Goal: Transaction & Acquisition: Purchase product/service

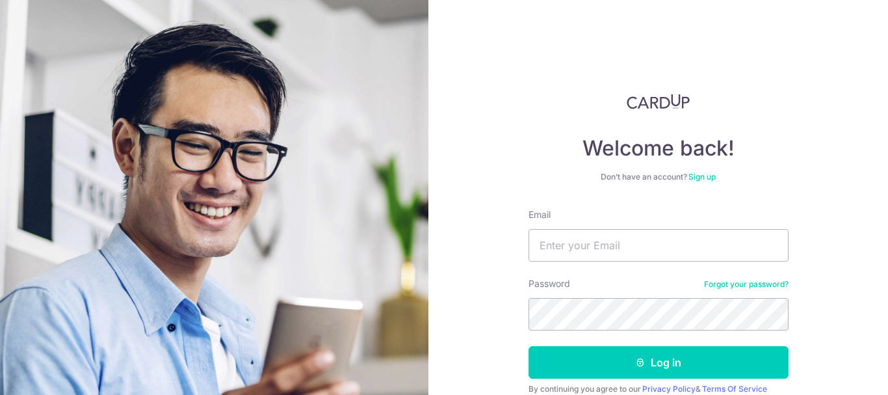
type input "[EMAIL_ADDRESS][DOMAIN_NAME]"
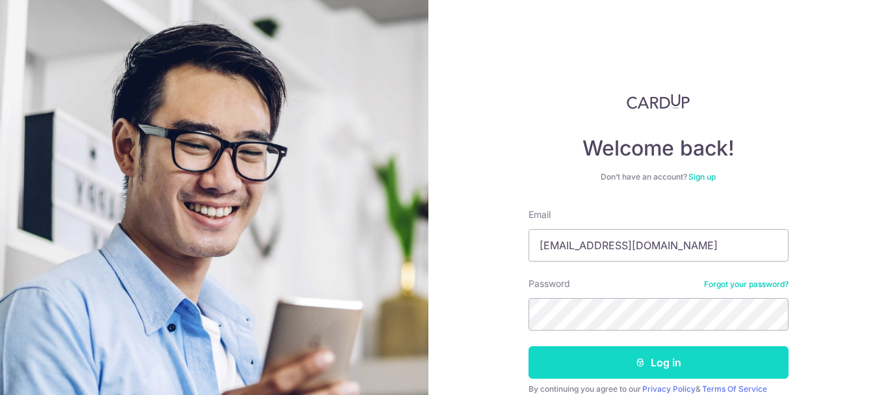
click at [654, 362] on button "Log in" at bounding box center [659, 362] width 260 height 33
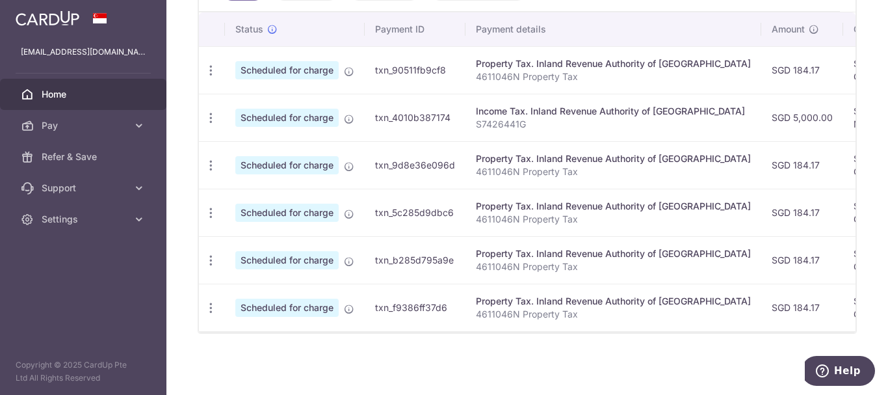
click at [548, 115] on div "Income Tax. Inland Revenue Authority of Singapore" at bounding box center [613, 111] width 275 height 13
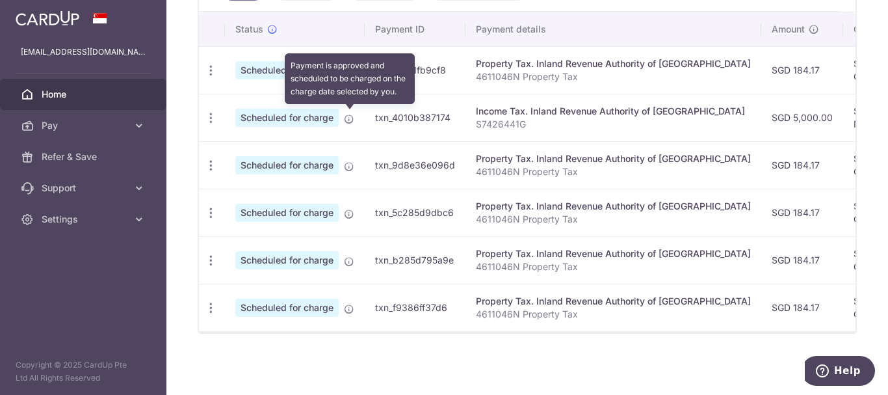
click at [347, 119] on icon at bounding box center [349, 119] width 10 height 10
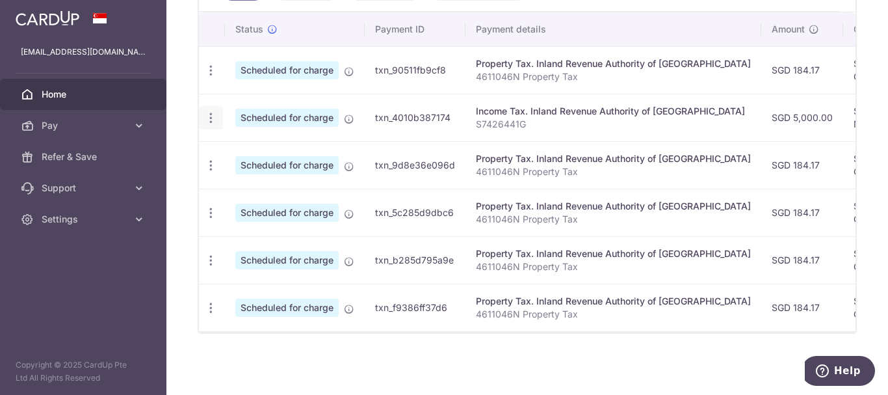
click at [206, 77] on icon "button" at bounding box center [211, 71] width 14 height 14
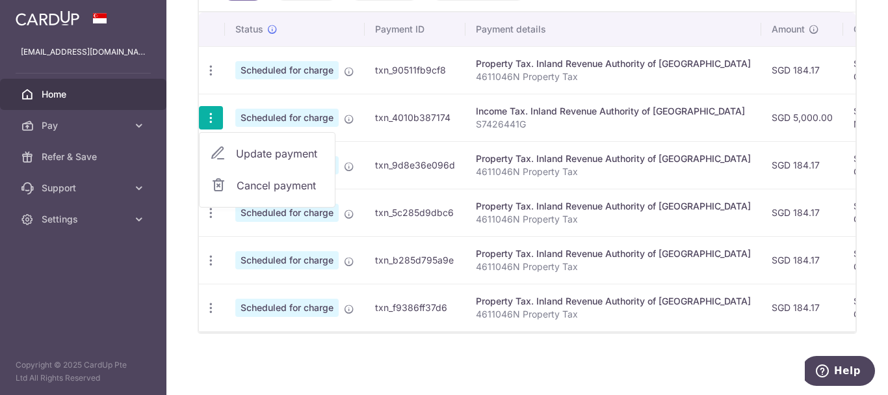
click at [762, 124] on td "SGD 5,000.00" at bounding box center [803, 117] width 82 height 47
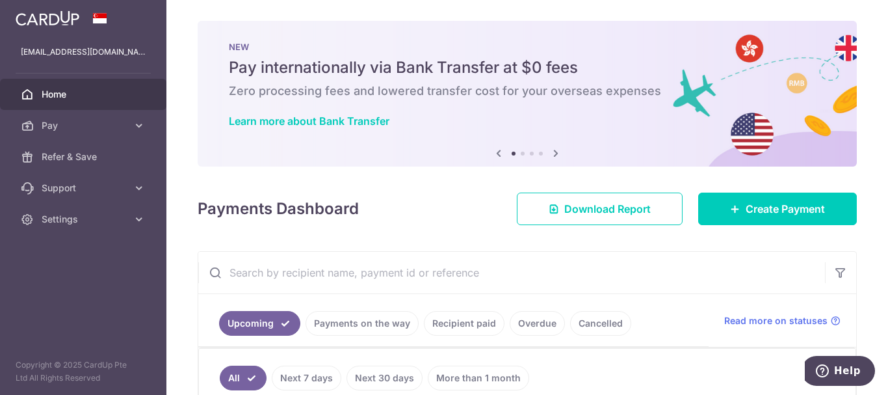
click at [557, 155] on icon at bounding box center [556, 153] width 16 height 16
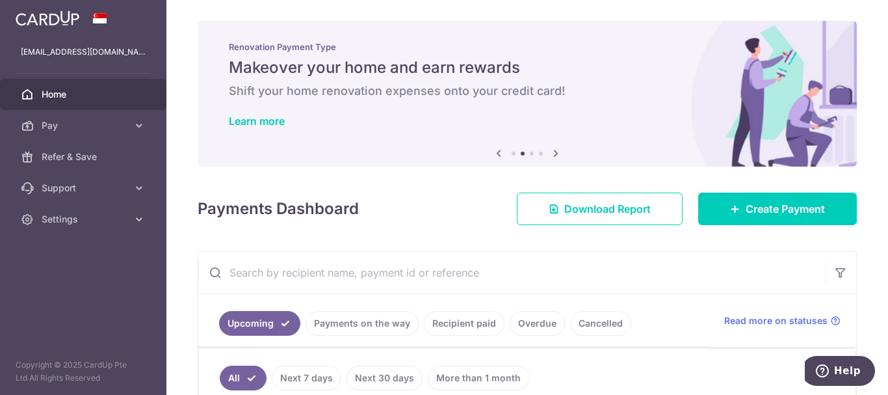
click at [557, 155] on icon at bounding box center [556, 153] width 16 height 16
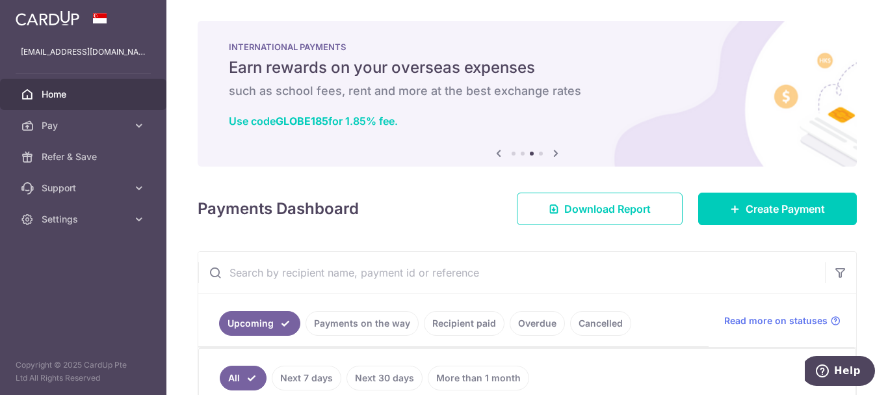
click at [555, 152] on icon at bounding box center [556, 153] width 16 height 16
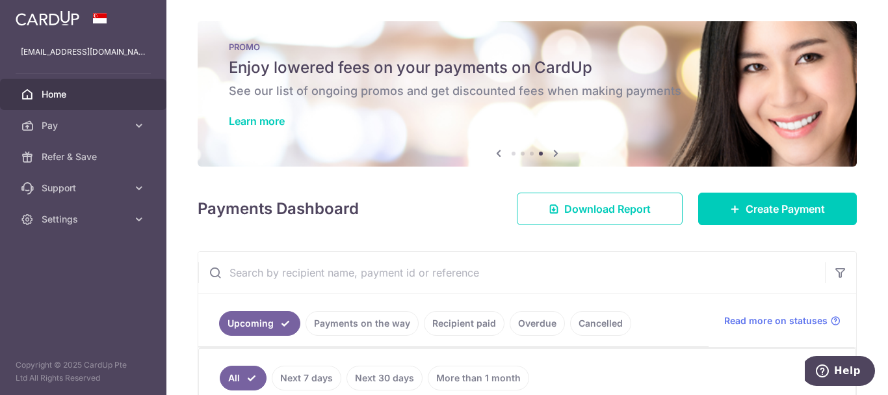
click at [557, 153] on icon at bounding box center [556, 153] width 16 height 16
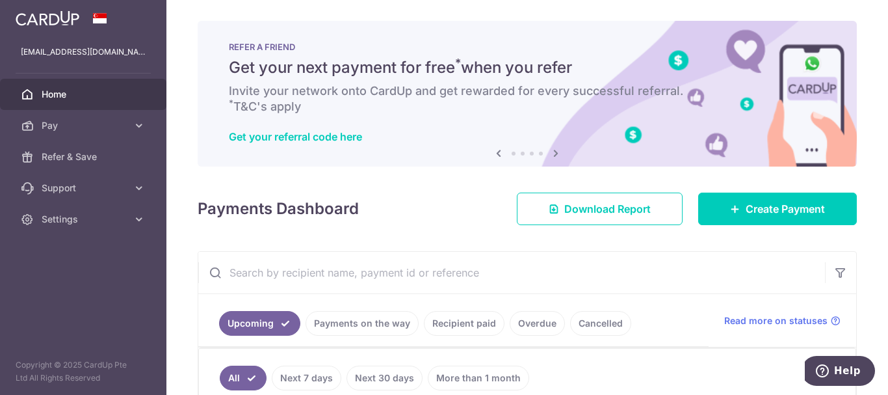
click at [557, 153] on icon at bounding box center [556, 153] width 16 height 16
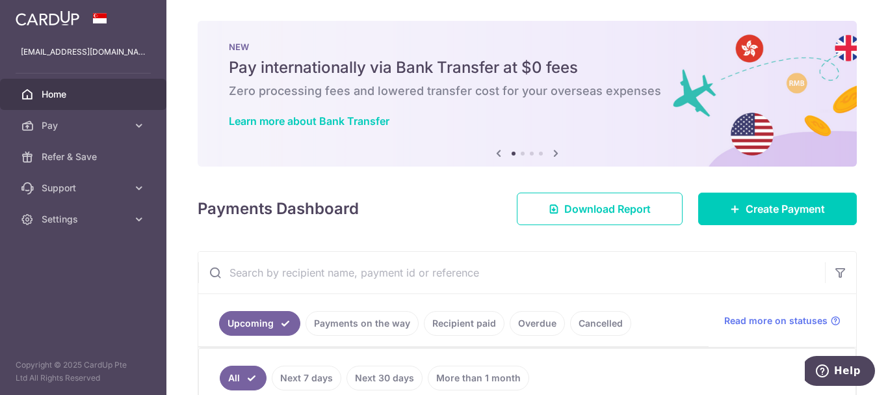
click at [557, 153] on icon at bounding box center [556, 153] width 16 height 16
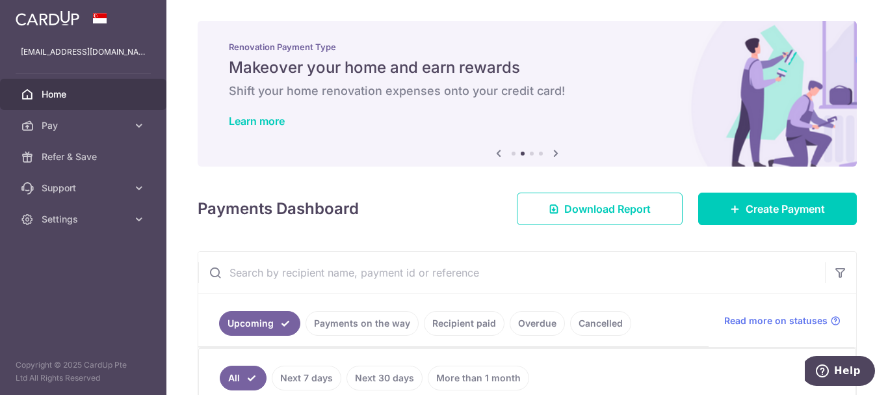
click at [550, 153] on icon at bounding box center [556, 153] width 16 height 16
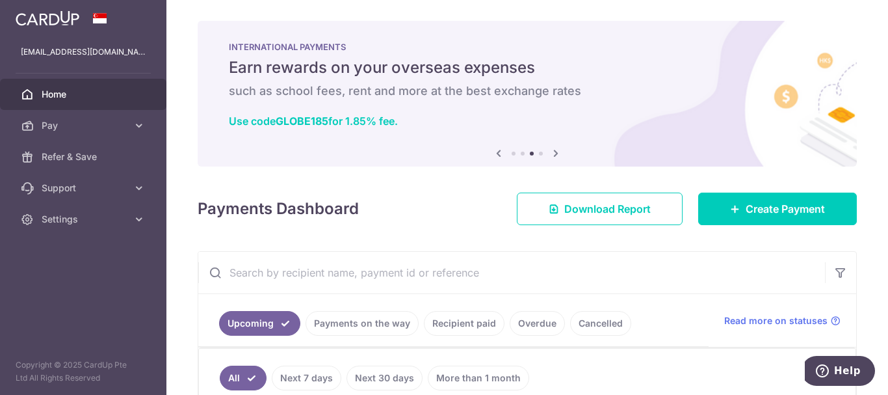
click at [550, 153] on icon at bounding box center [556, 153] width 16 height 16
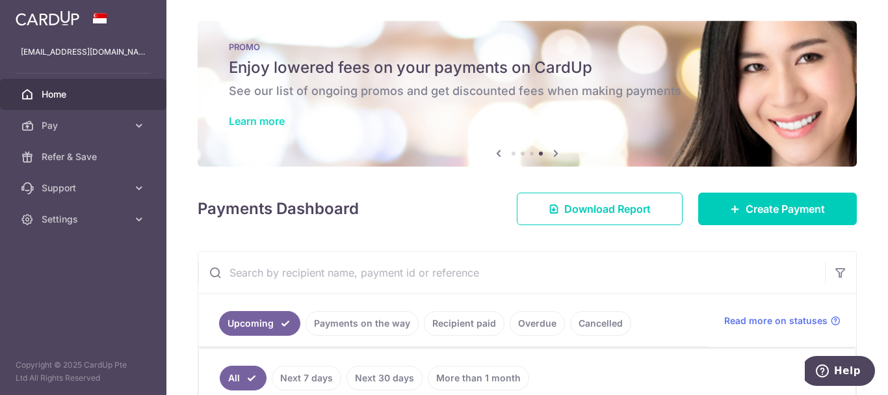
click at [253, 118] on link "Learn more" at bounding box center [257, 120] width 56 height 13
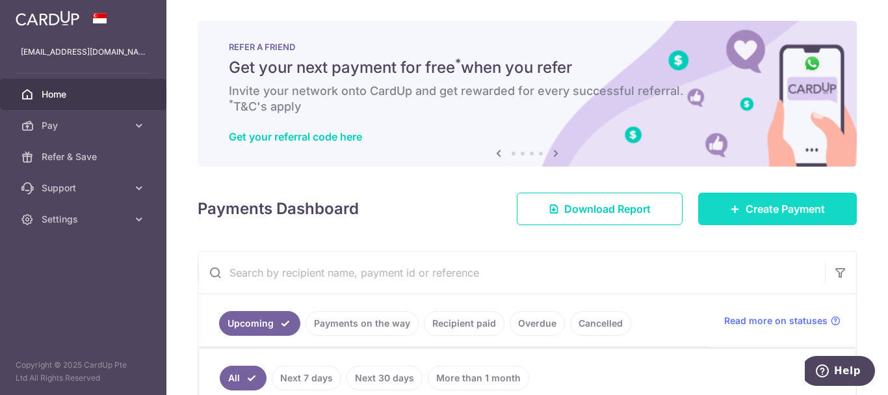
click at [754, 211] on span "Create Payment" at bounding box center [785, 209] width 79 height 16
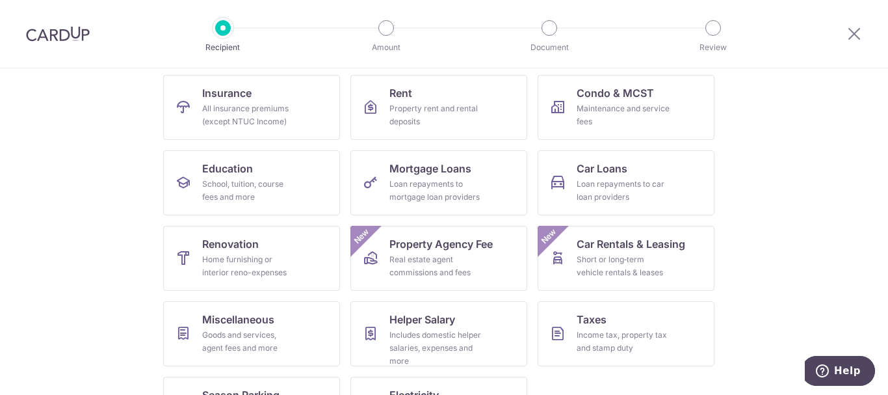
scroll to position [187, 0]
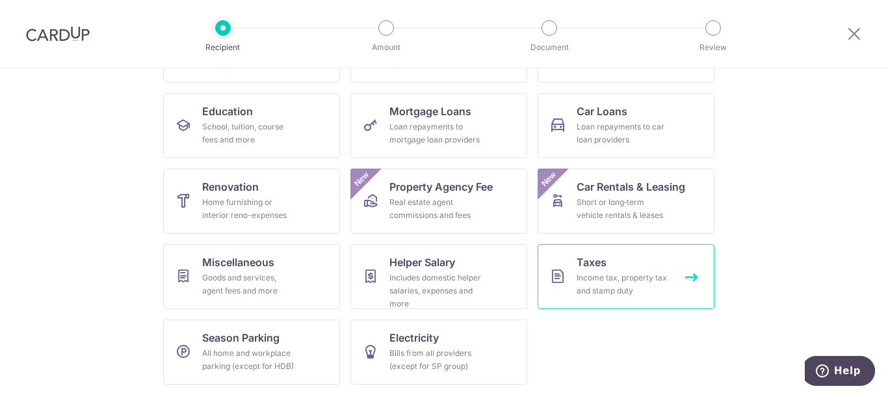
click at [635, 267] on link "Taxes Income tax, property tax and stamp duty" at bounding box center [626, 276] width 177 height 65
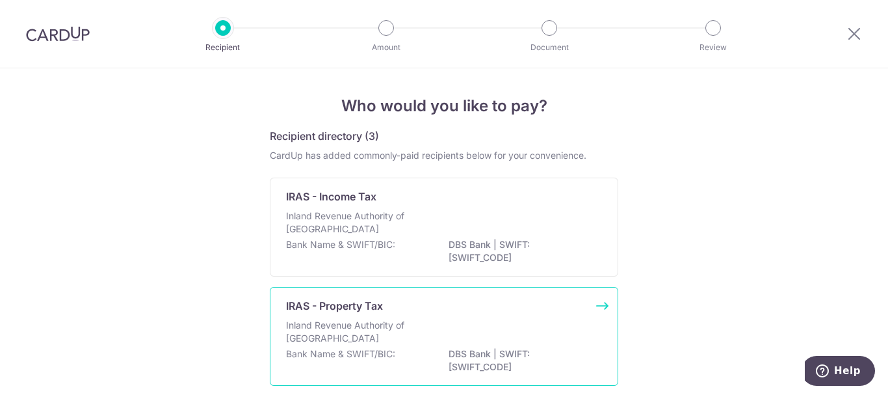
scroll to position [130, 0]
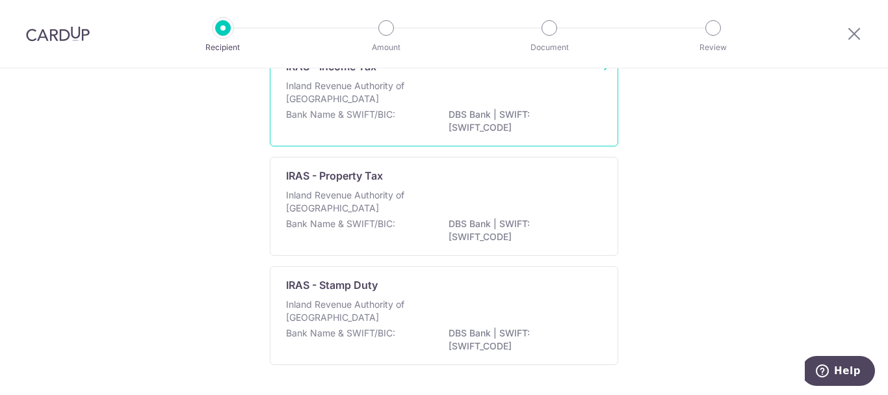
click at [414, 98] on p "Inland Revenue Authority of Singapore" at bounding box center [355, 92] width 138 height 26
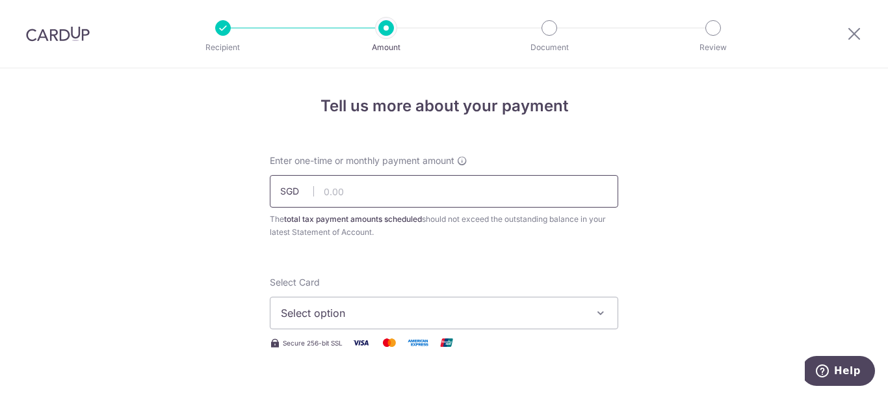
click at [366, 191] on input "text" at bounding box center [444, 191] width 349 height 33
type input "1,000.00"
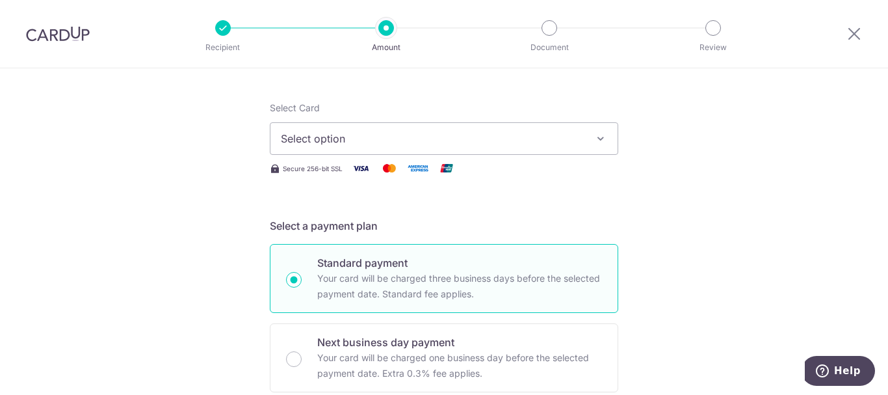
scroll to position [65, 0]
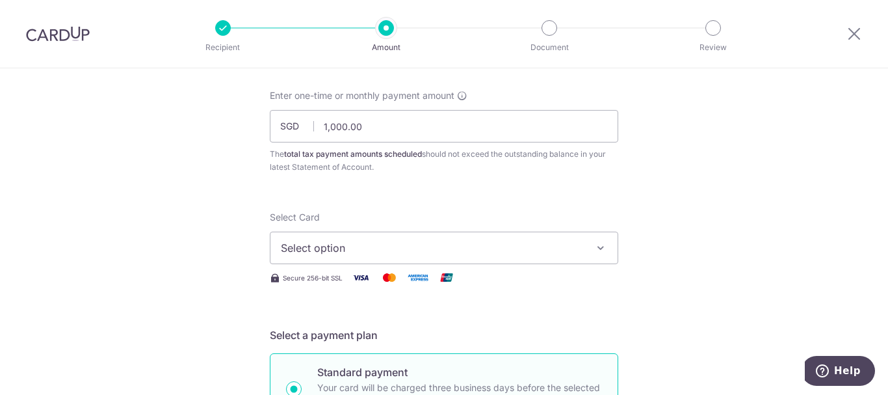
click at [594, 252] on icon "button" at bounding box center [600, 247] width 13 height 13
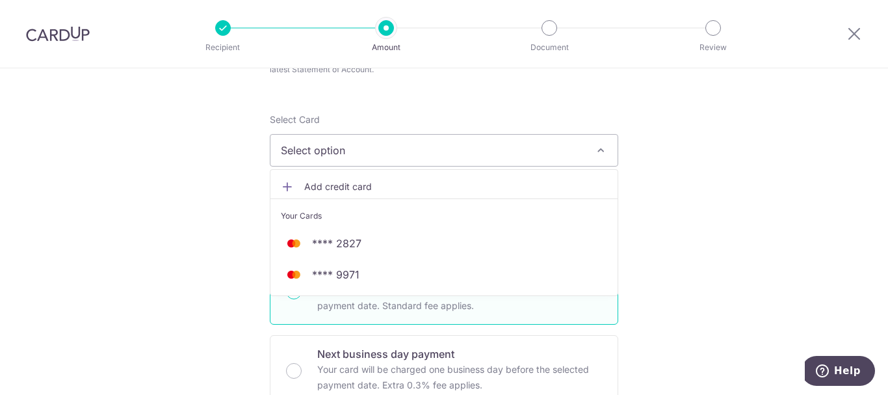
scroll to position [130, 0]
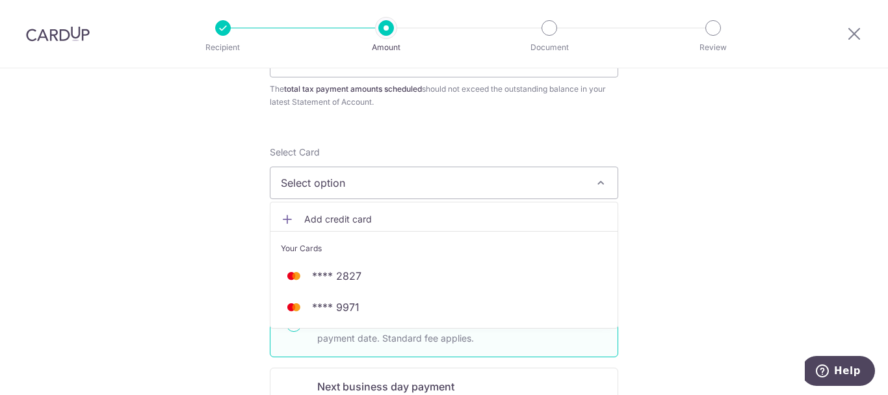
click at [277, 222] on link "Add credit card" at bounding box center [444, 218] width 347 height 23
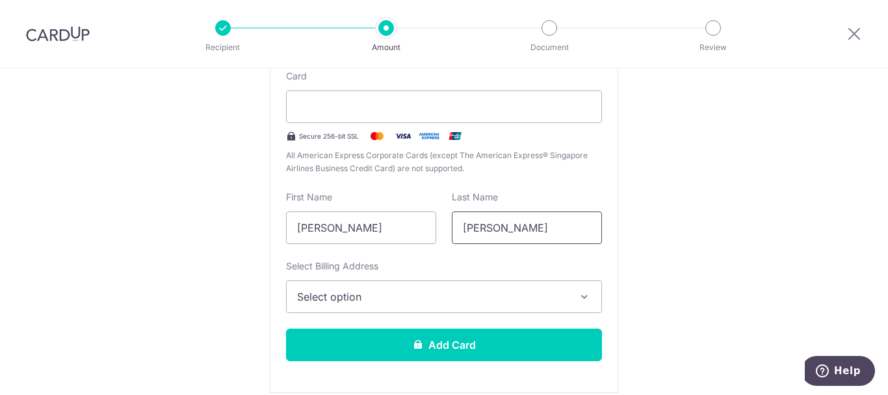
scroll to position [325, 0]
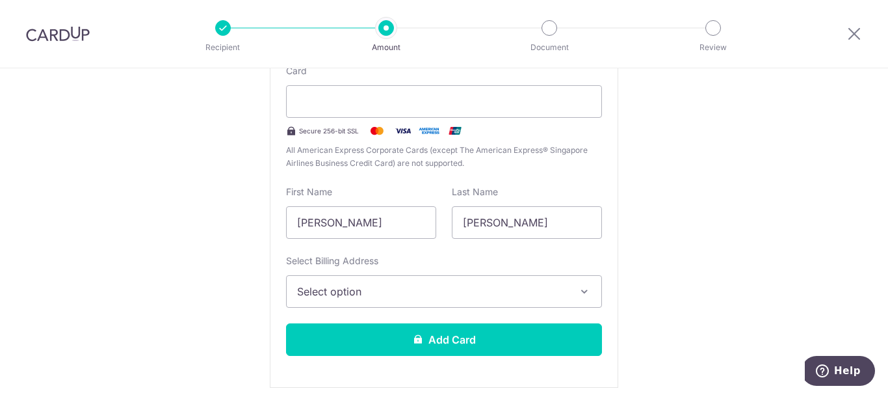
click at [579, 297] on icon "button" at bounding box center [584, 291] width 13 height 13
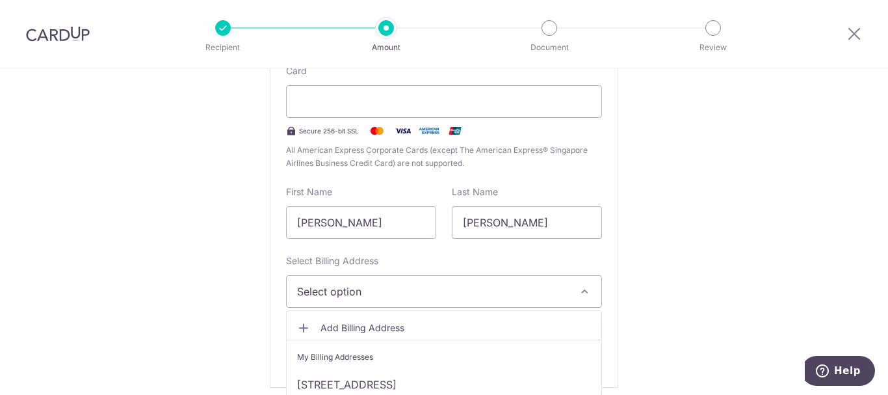
click at [579, 297] on icon "button" at bounding box center [584, 291] width 13 height 13
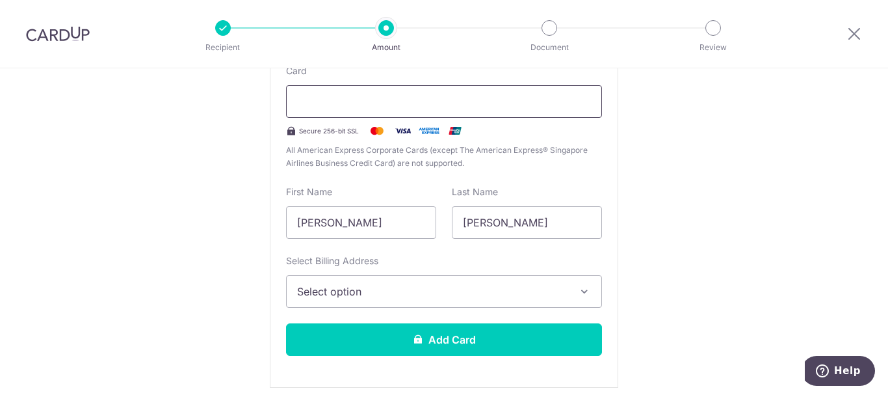
click at [537, 92] on div at bounding box center [444, 101] width 316 height 33
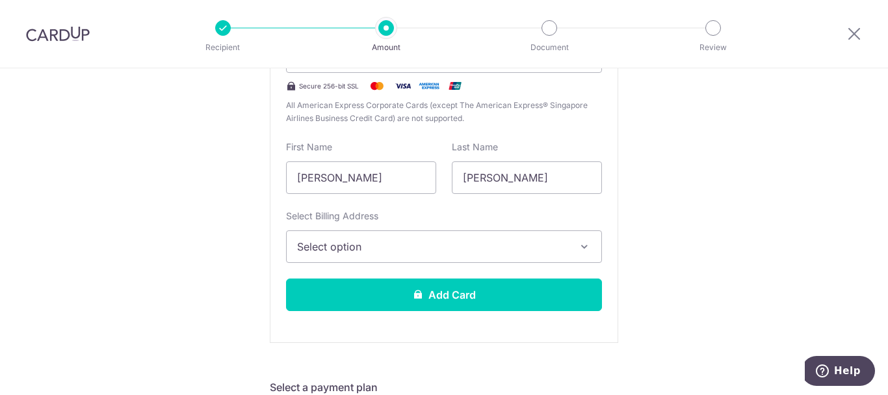
scroll to position [455, 0]
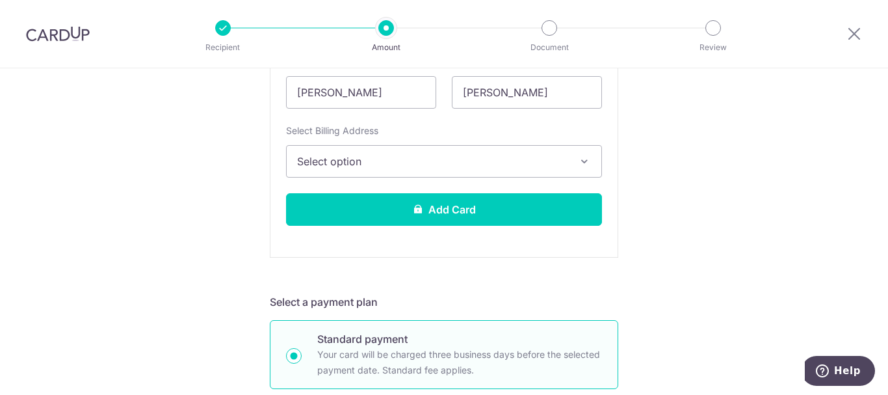
click at [574, 166] on button "Select option" at bounding box center [444, 161] width 316 height 33
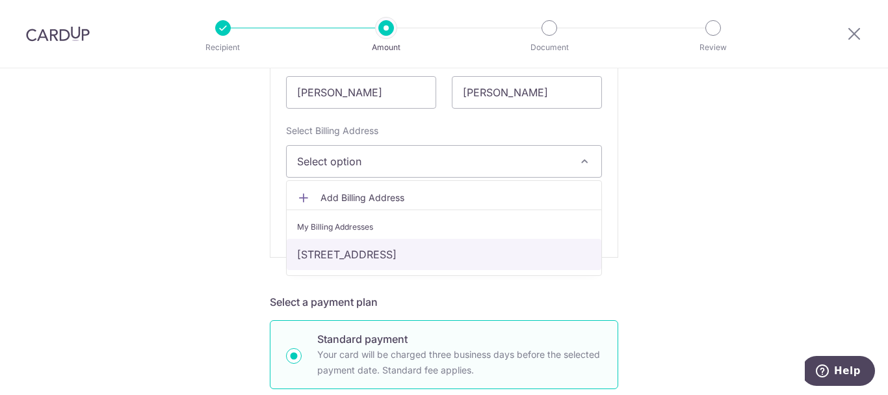
click at [460, 258] on link "74, King’s Road, Singapore, Singapore, Singapore-268182" at bounding box center [444, 254] width 315 height 31
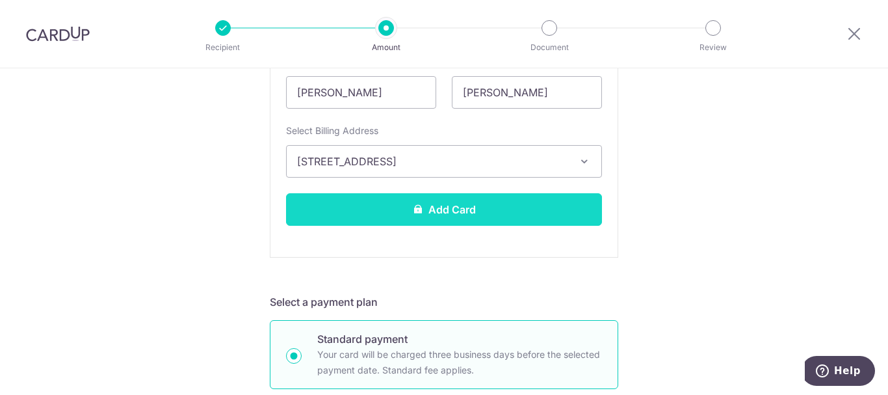
click at [449, 202] on button "Add Card" at bounding box center [444, 209] width 316 height 33
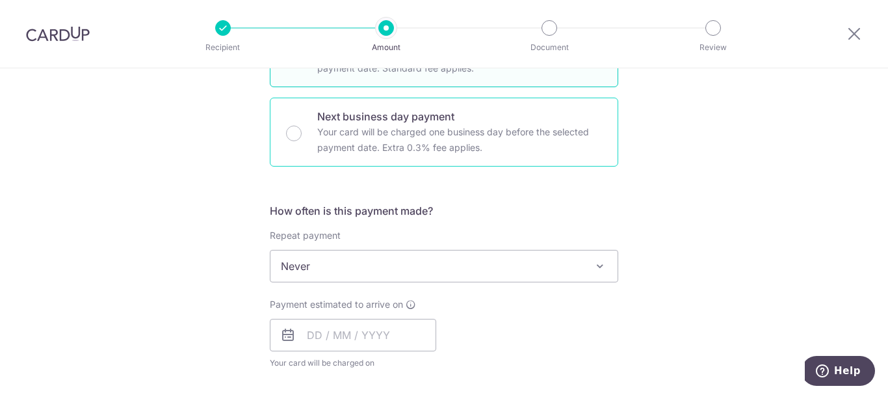
scroll to position [455, 0]
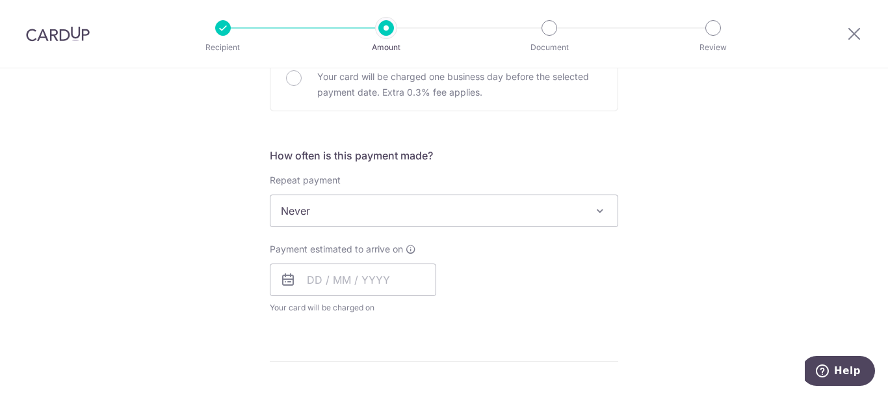
click at [594, 208] on span at bounding box center [600, 211] width 16 height 16
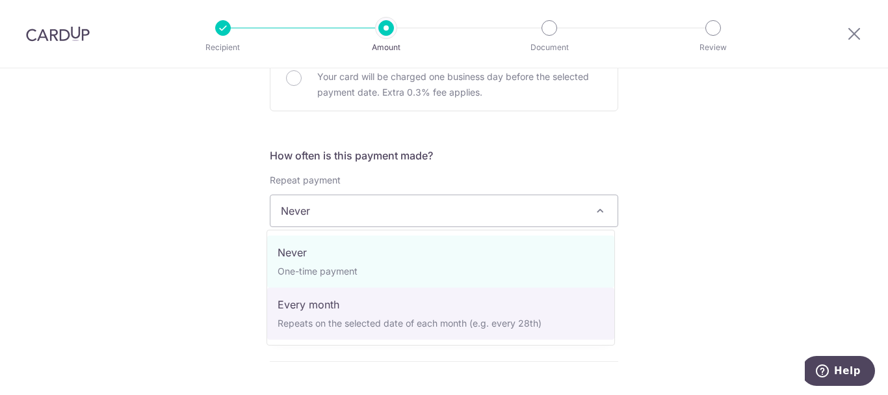
select select "3"
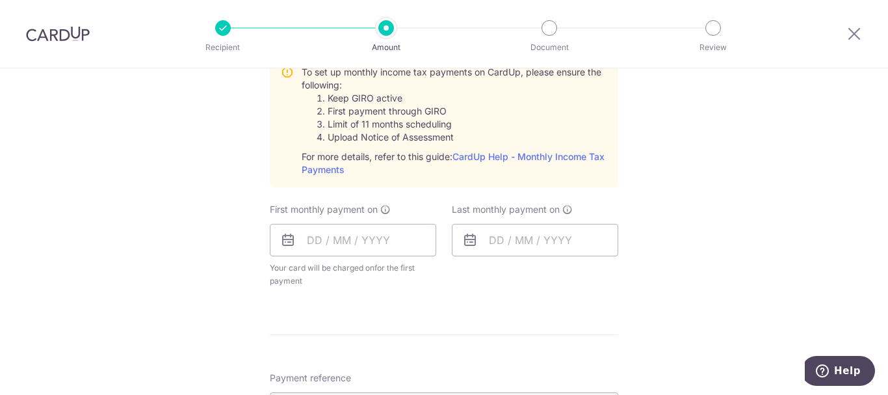
scroll to position [650, 0]
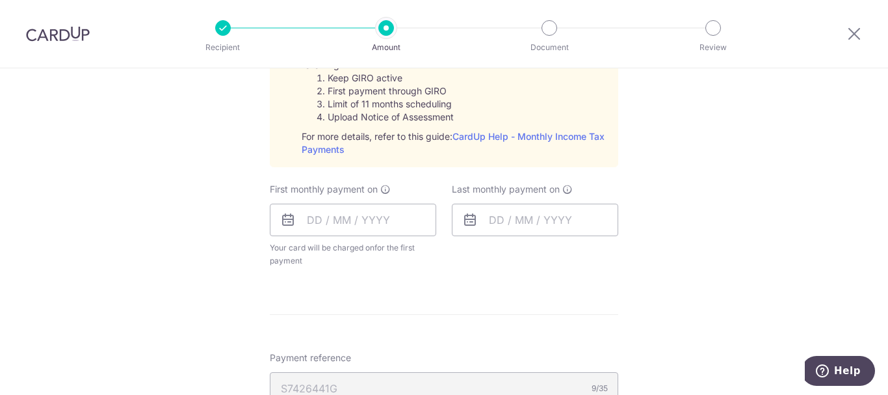
click at [287, 220] on icon at bounding box center [288, 220] width 16 height 16
click at [339, 222] on input "text" at bounding box center [353, 220] width 166 height 33
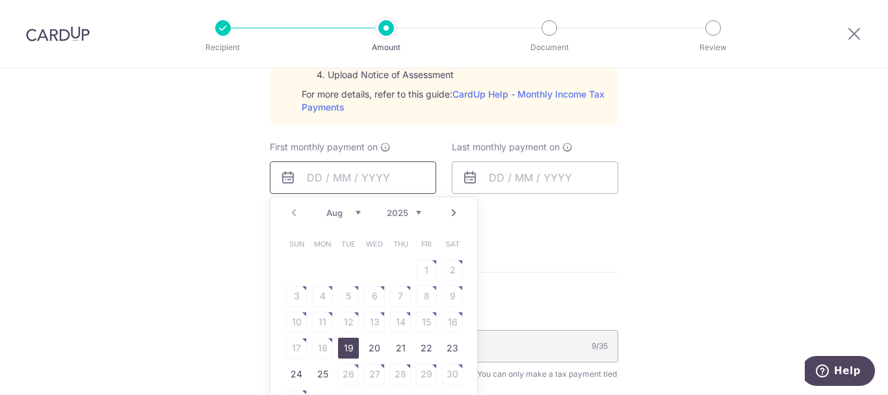
scroll to position [715, 0]
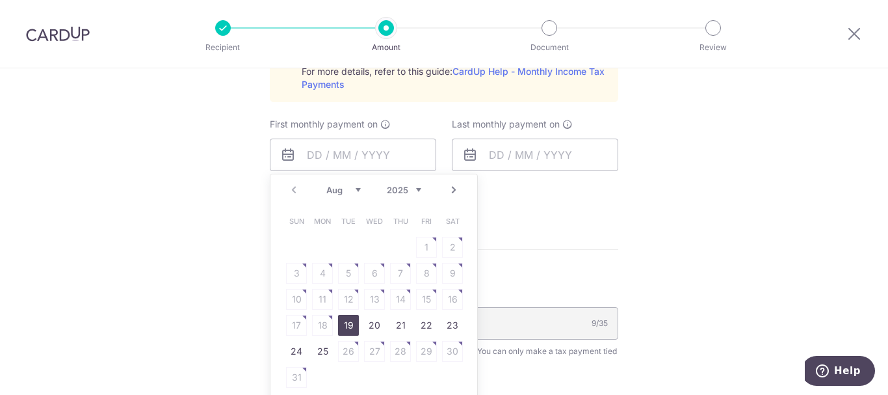
click at [450, 191] on link "Next" at bounding box center [454, 190] width 16 height 16
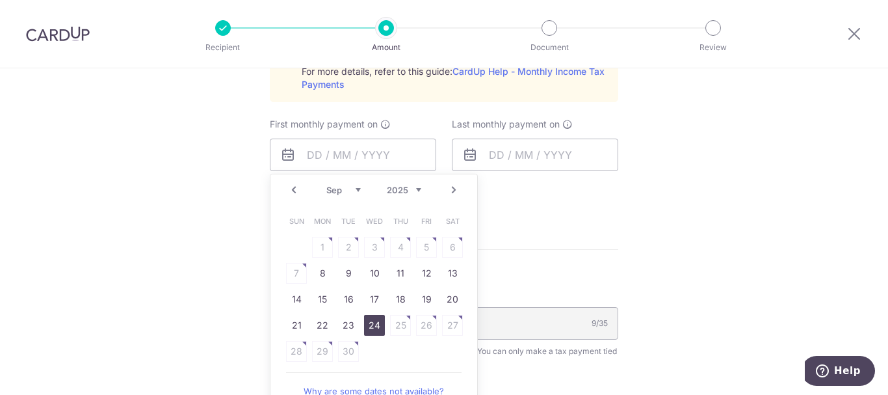
click at [372, 330] on link "24" at bounding box center [374, 325] width 21 height 21
type input "[DATE]"
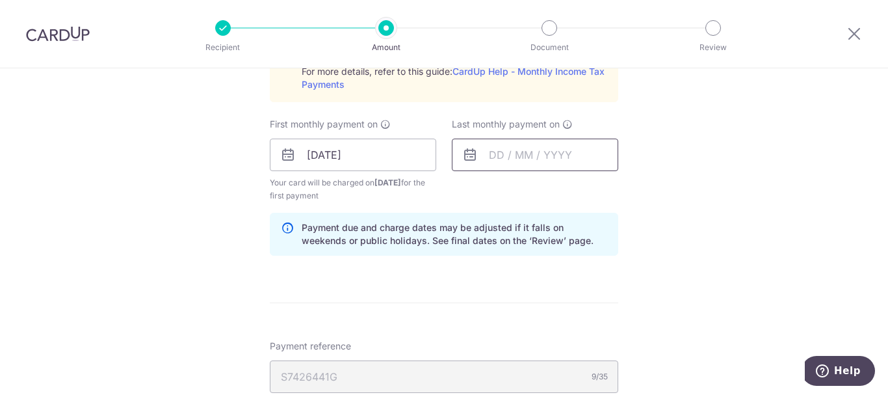
click at [516, 155] on input "text" at bounding box center [535, 155] width 166 height 33
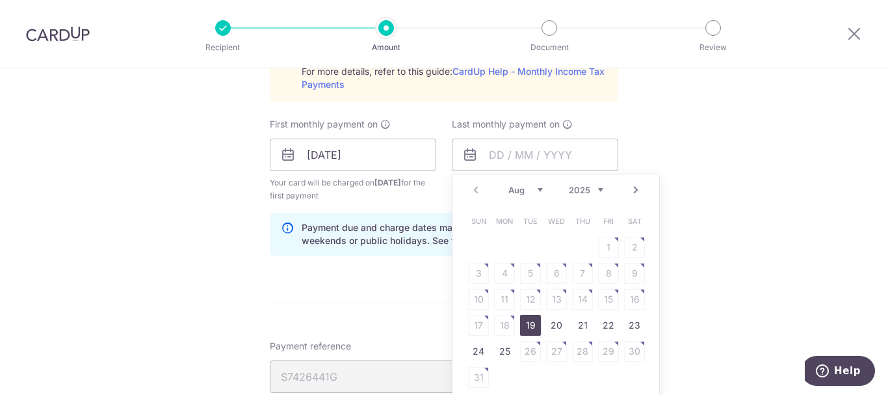
click at [635, 190] on link "Next" at bounding box center [636, 190] width 16 height 16
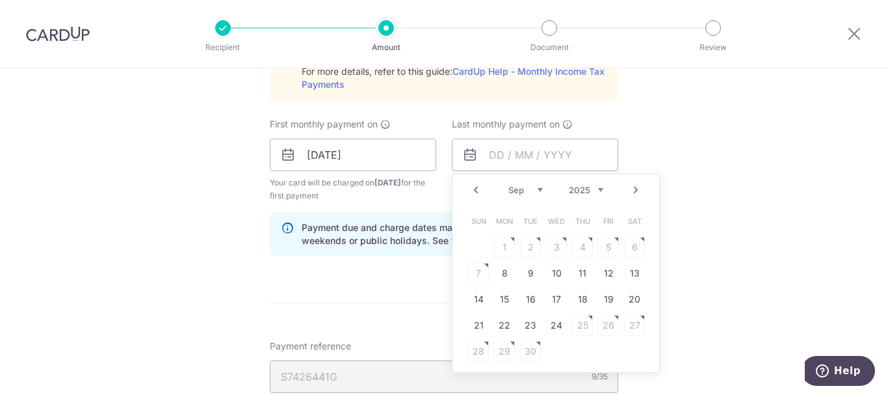
click at [635, 190] on link "Next" at bounding box center [636, 190] width 16 height 16
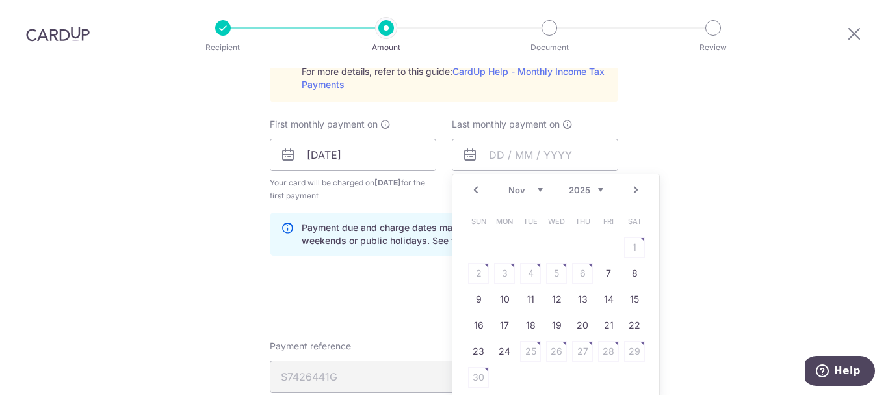
click at [635, 190] on link "Next" at bounding box center [636, 190] width 16 height 16
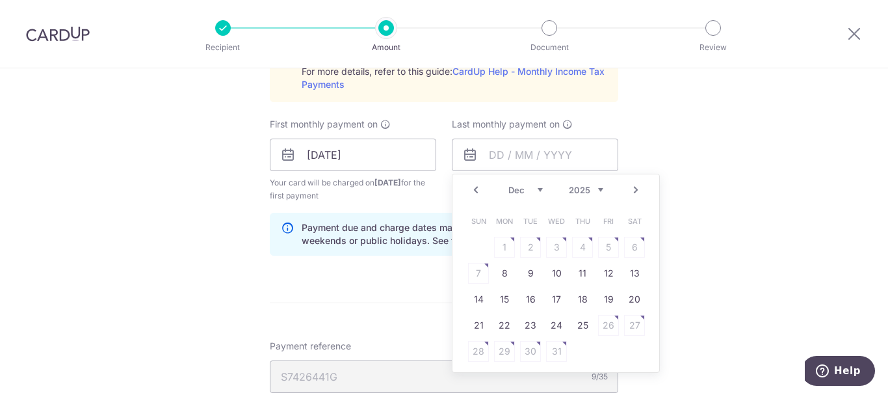
click at [635, 190] on link "Next" at bounding box center [636, 190] width 16 height 16
click at [507, 325] on link "23" at bounding box center [504, 325] width 21 height 21
type input "23/02/2026"
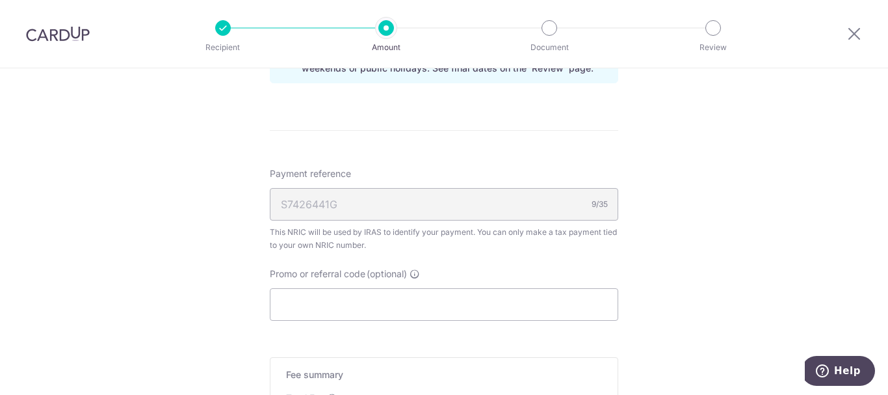
scroll to position [911, 0]
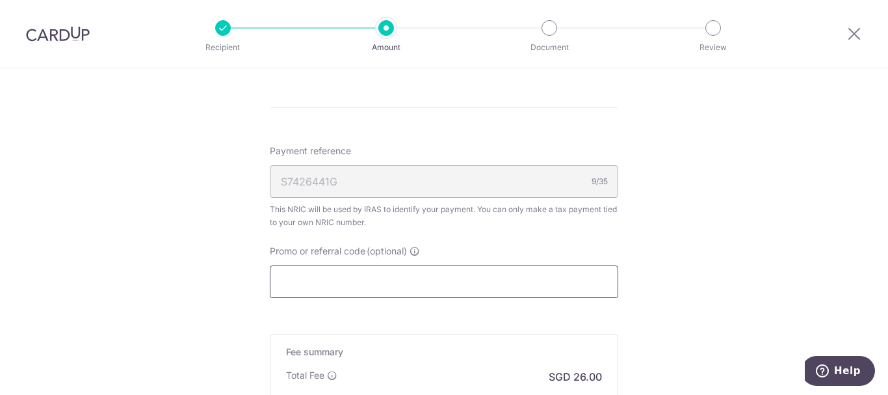
click at [468, 276] on input "Promo or referral code (optional)" at bounding box center [444, 281] width 349 height 33
paste input "VTAX25R"
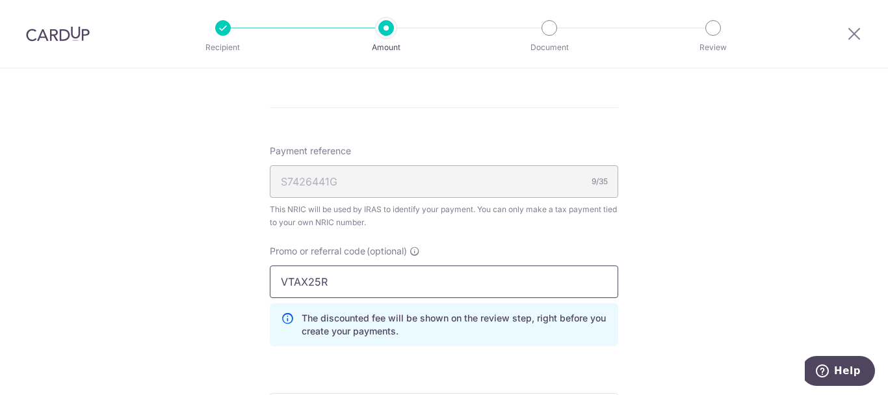
type input "VTAX25R"
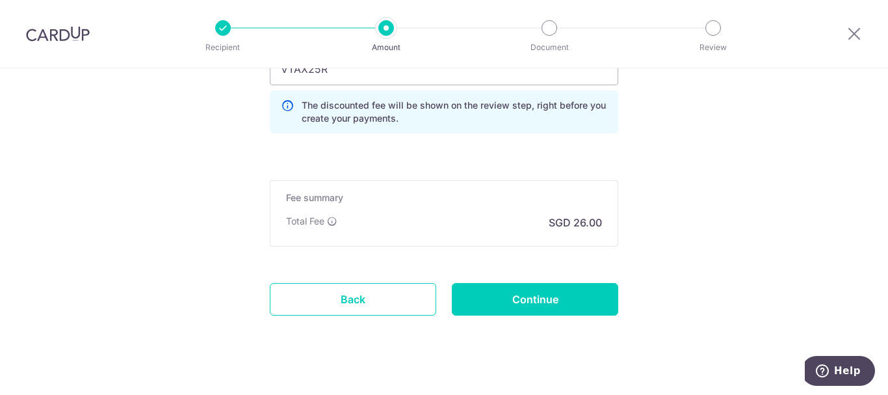
scroll to position [1141, 0]
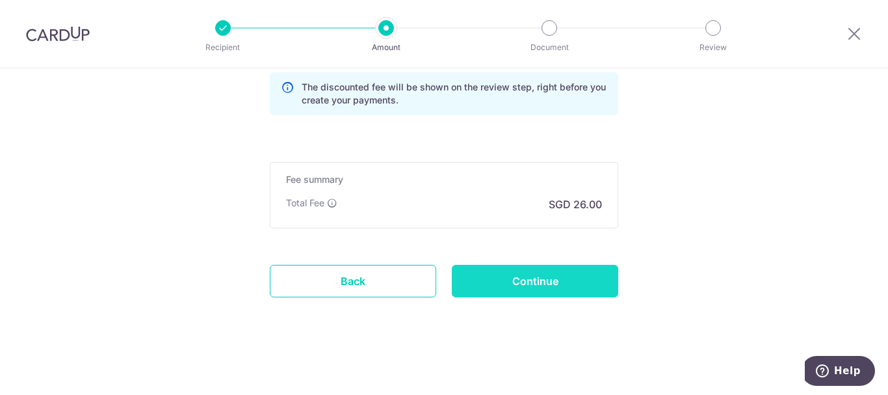
click at [533, 285] on input "Continue" at bounding box center [535, 281] width 166 height 33
type input "Create Schedule"
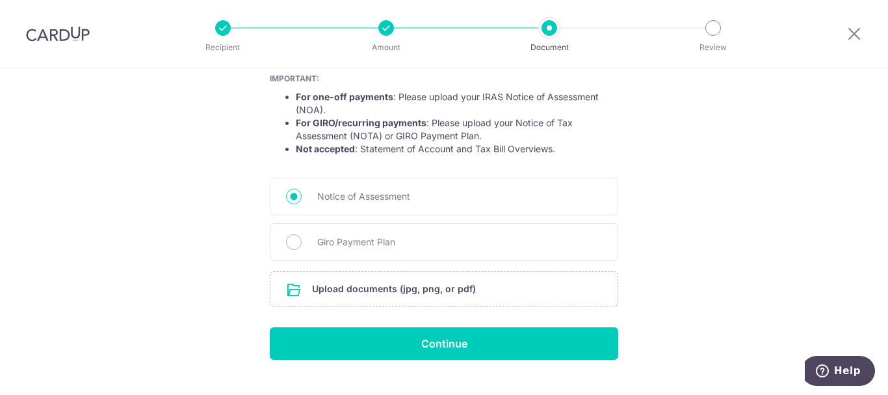
scroll to position [269, 0]
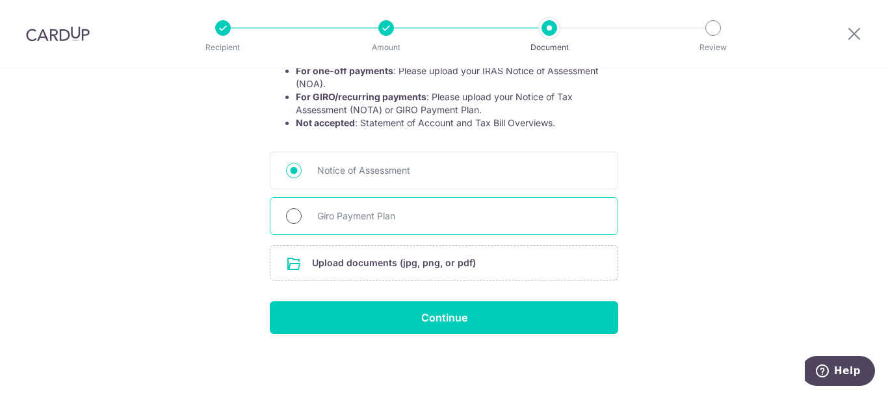
click at [291, 220] on input "Giro Payment Plan" at bounding box center [294, 216] width 16 height 16
radio input "true"
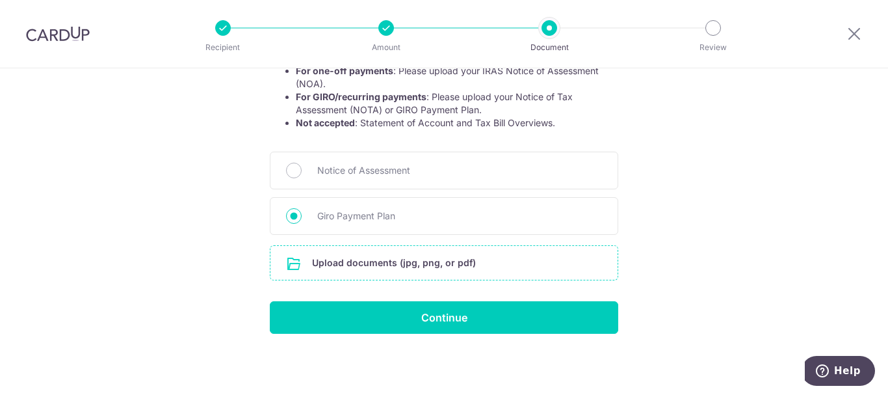
click at [436, 262] on input "file" at bounding box center [444, 263] width 347 height 34
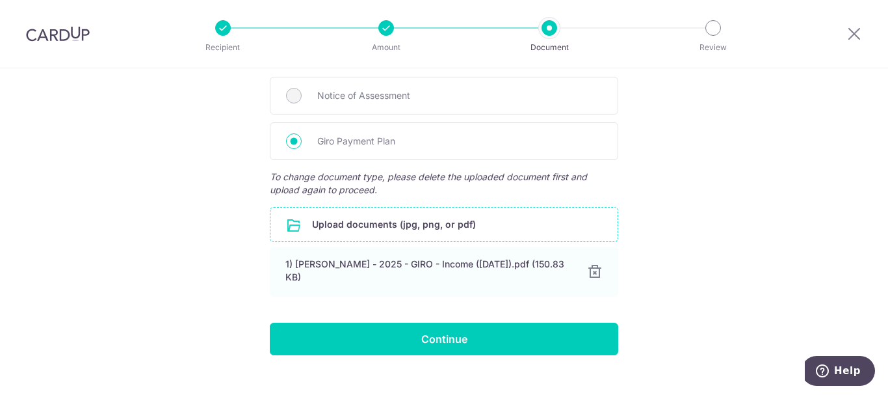
scroll to position [359, 0]
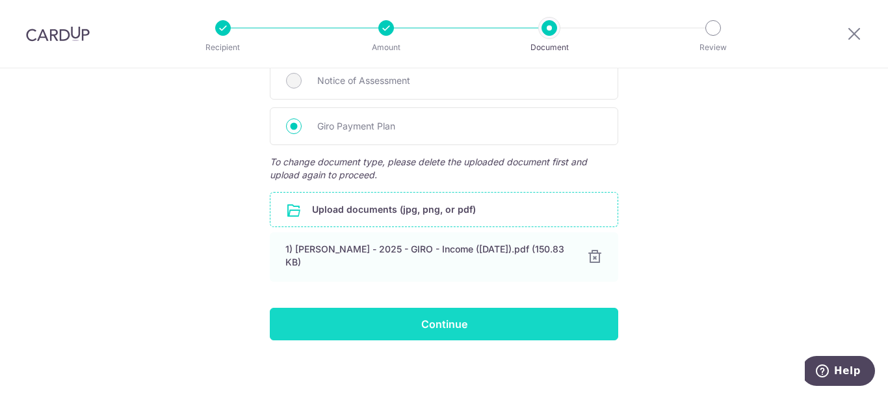
click at [427, 320] on input "Continue" at bounding box center [444, 324] width 349 height 33
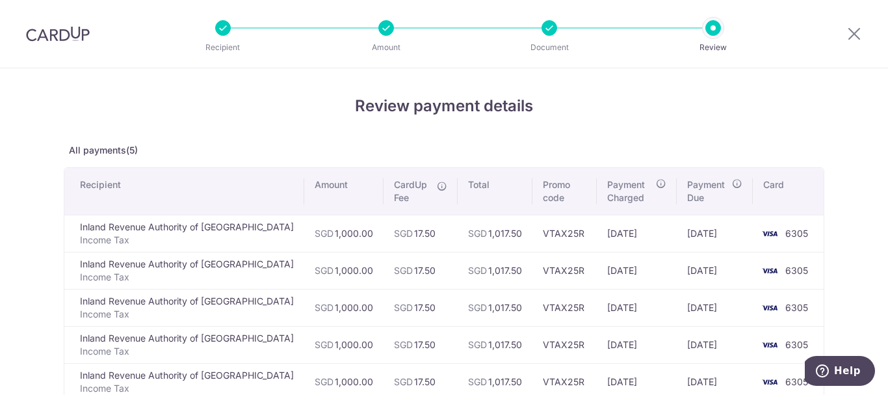
click at [388, 31] on div at bounding box center [387, 28] width 16 height 16
click at [855, 37] on icon at bounding box center [855, 33] width 16 height 16
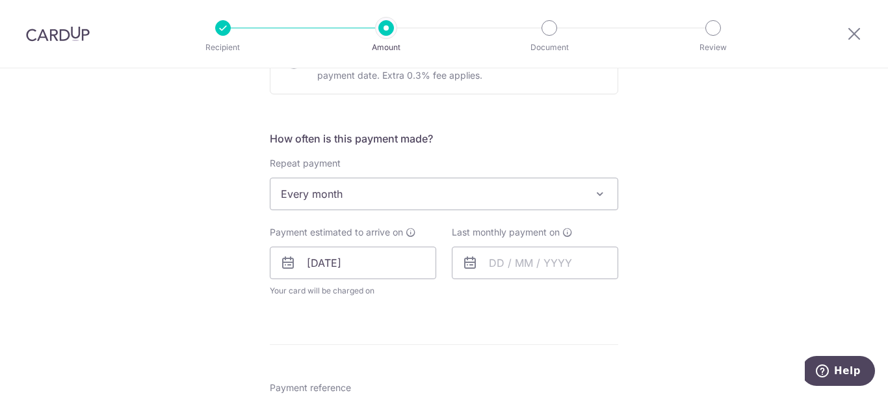
scroll to position [520, 0]
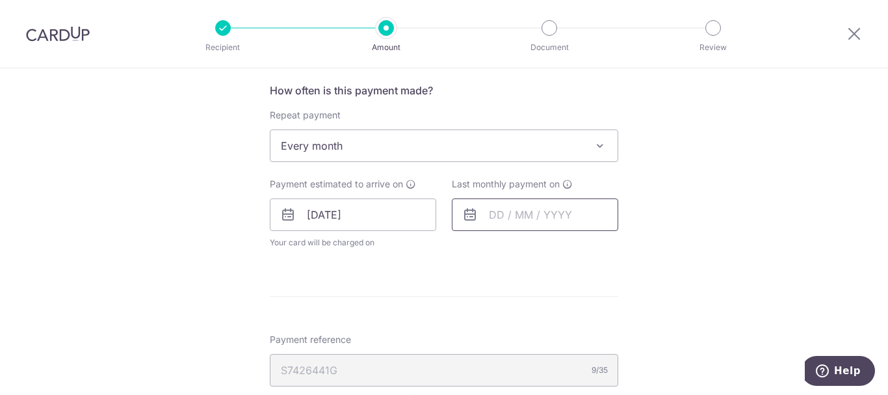
click at [484, 215] on input "text" at bounding box center [535, 214] width 166 height 33
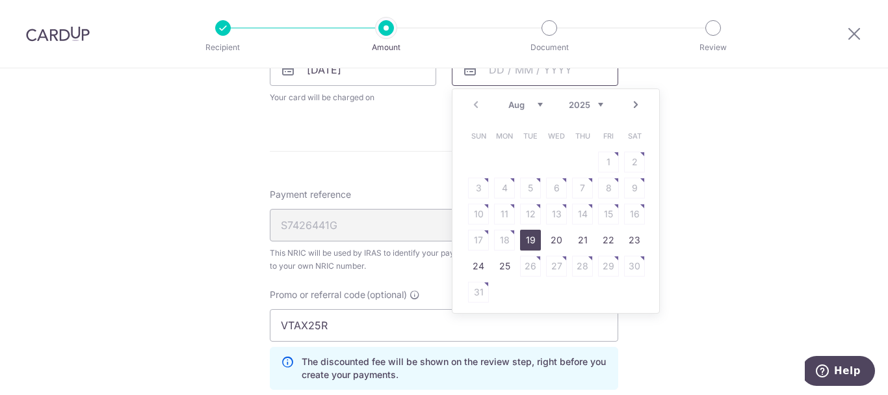
scroll to position [650, 0]
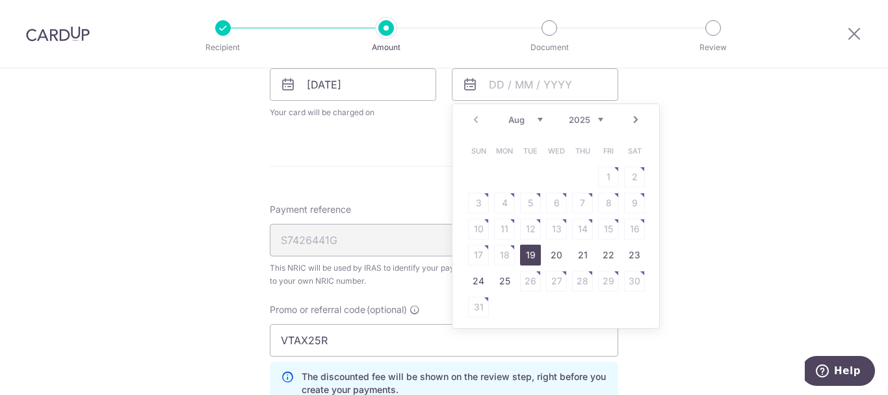
click at [631, 124] on link "Next" at bounding box center [636, 120] width 16 height 16
click at [631, 125] on link "Next" at bounding box center [636, 120] width 16 height 16
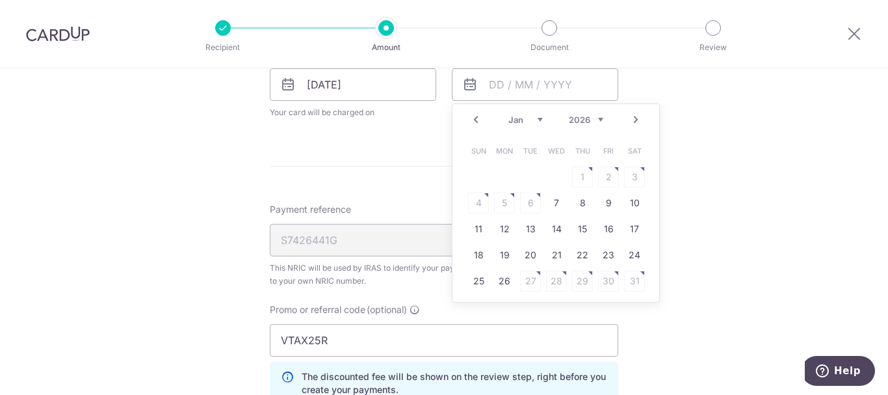
click at [631, 125] on link "Next" at bounding box center [636, 120] width 16 height 16
click at [498, 257] on link "23" at bounding box center [504, 255] width 21 height 21
type input "23/02/2026"
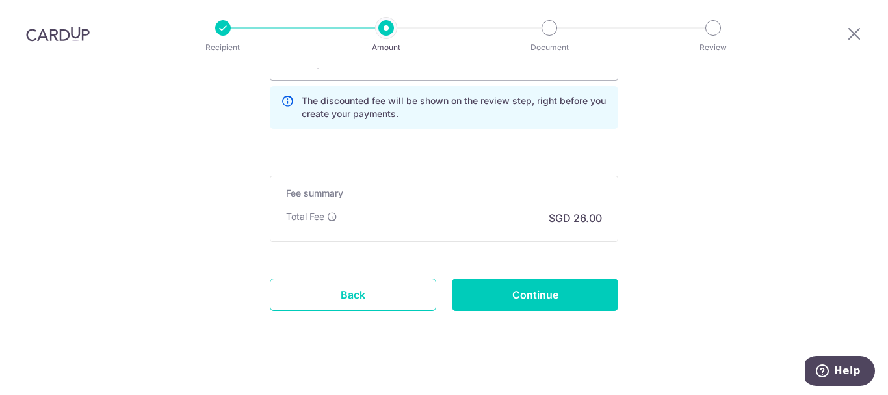
scroll to position [993, 0]
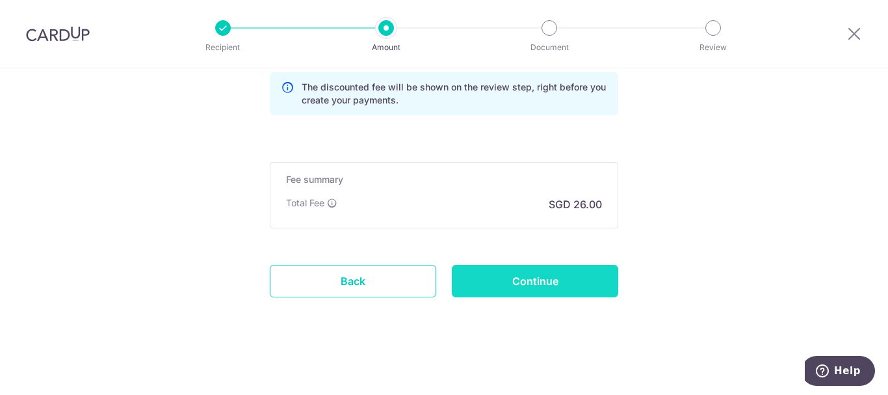
click at [513, 280] on input "Continue" at bounding box center [535, 281] width 166 height 33
type input "Update Schedule"
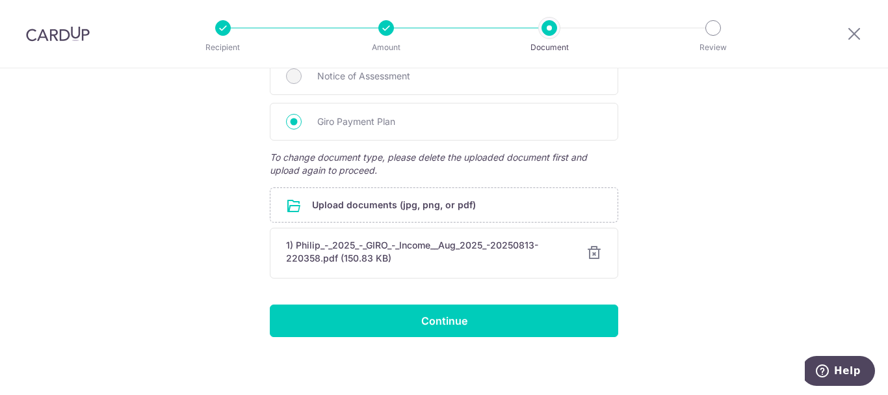
scroll to position [367, 0]
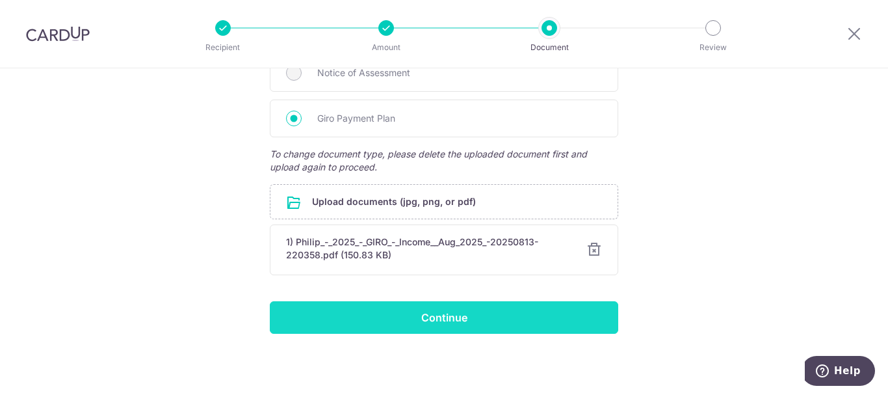
click at [453, 323] on input "Continue" at bounding box center [444, 317] width 349 height 33
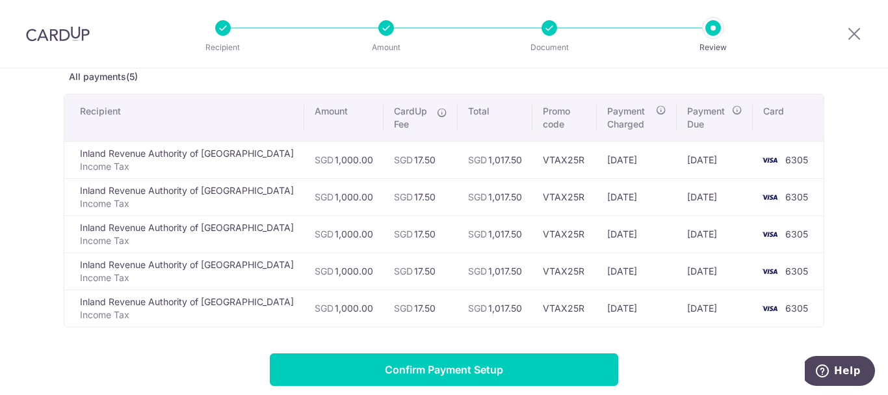
scroll to position [65, 0]
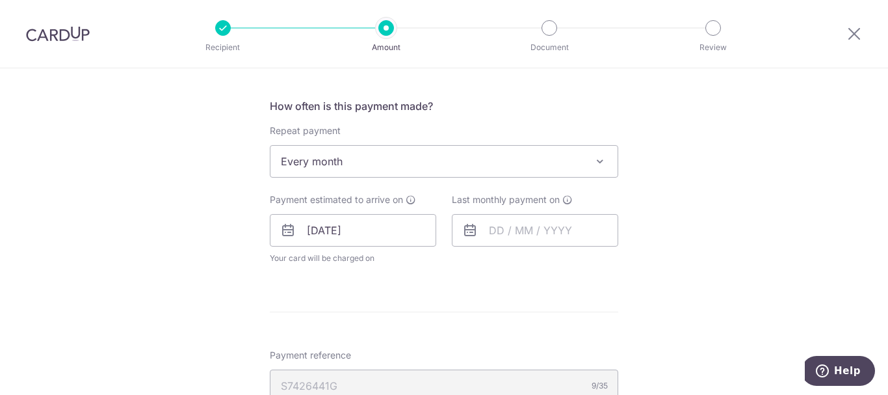
scroll to position [520, 0]
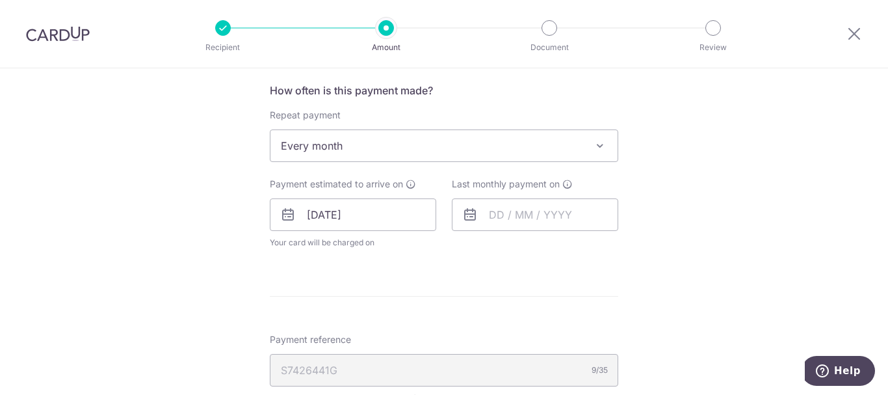
click at [465, 215] on icon at bounding box center [470, 215] width 16 height 16
click at [494, 218] on input "text" at bounding box center [535, 214] width 166 height 33
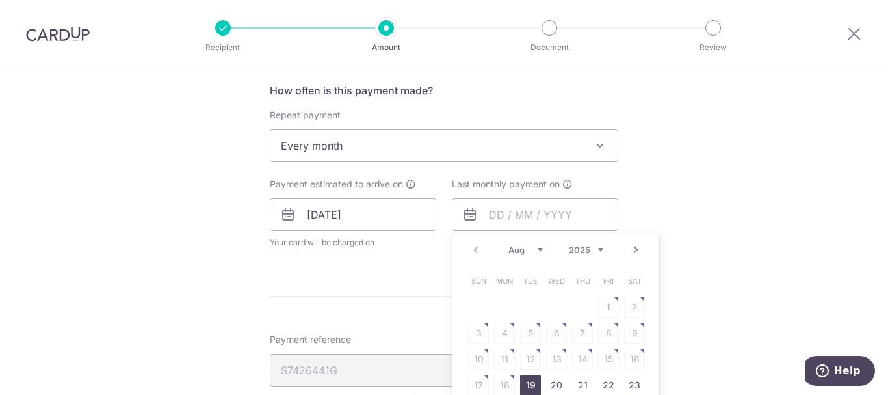
click at [635, 248] on link "Next" at bounding box center [636, 250] width 16 height 16
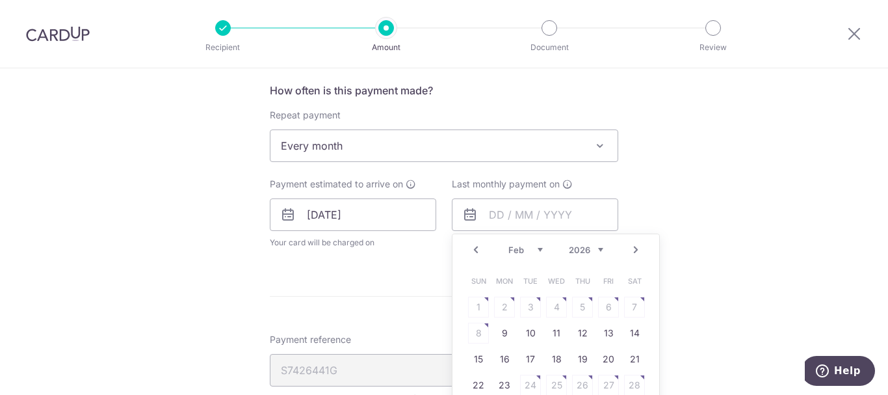
click at [635, 248] on link "Next" at bounding box center [636, 250] width 16 height 16
click at [557, 390] on link "25" at bounding box center [556, 385] width 21 height 21
type input "[DATE]"
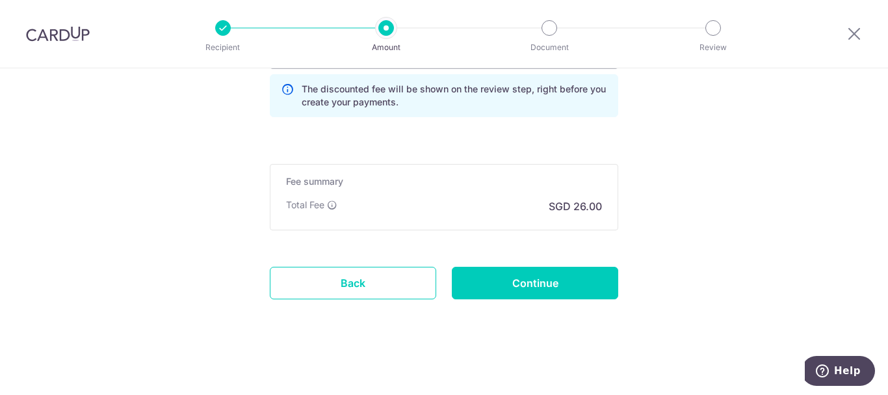
scroll to position [993, 0]
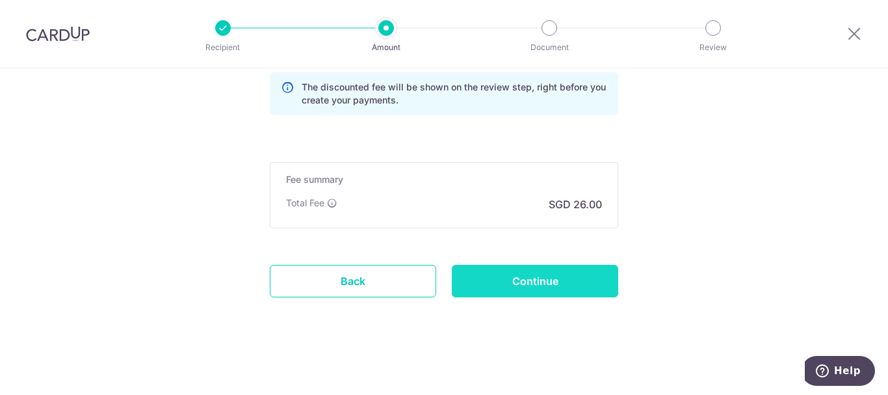
click at [529, 281] on input "Continue" at bounding box center [535, 281] width 166 height 33
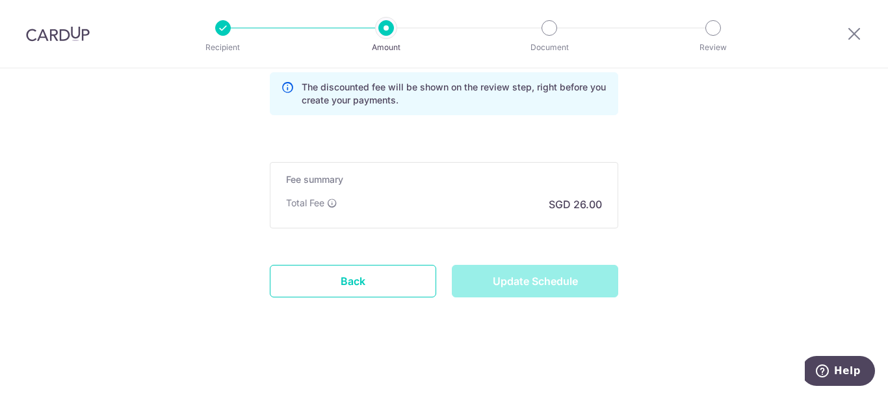
type input "Update Schedule"
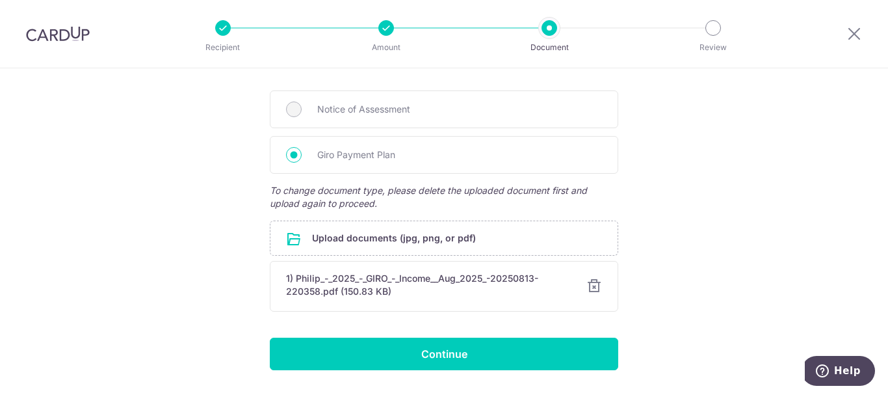
scroll to position [367, 0]
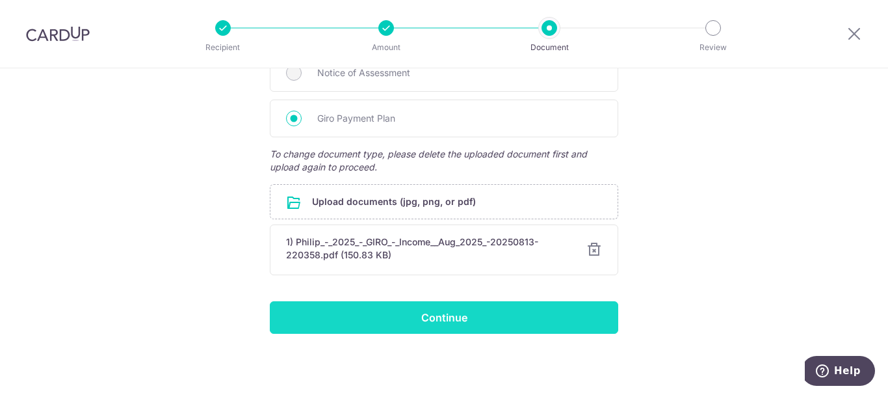
click at [433, 319] on input "Continue" at bounding box center [444, 317] width 349 height 33
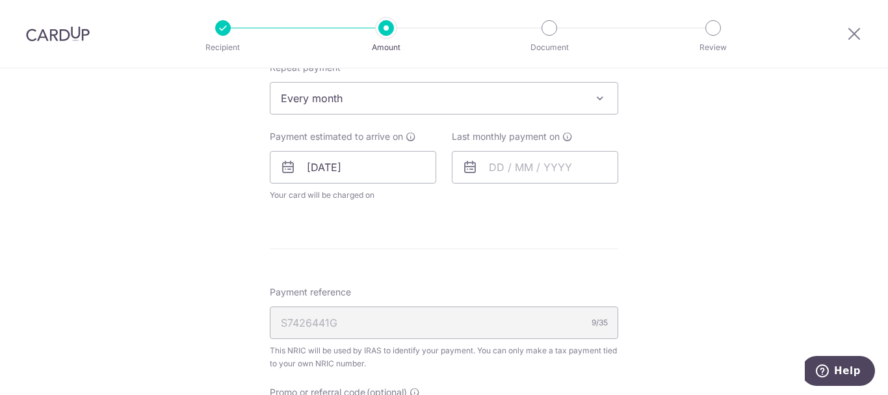
scroll to position [585, 0]
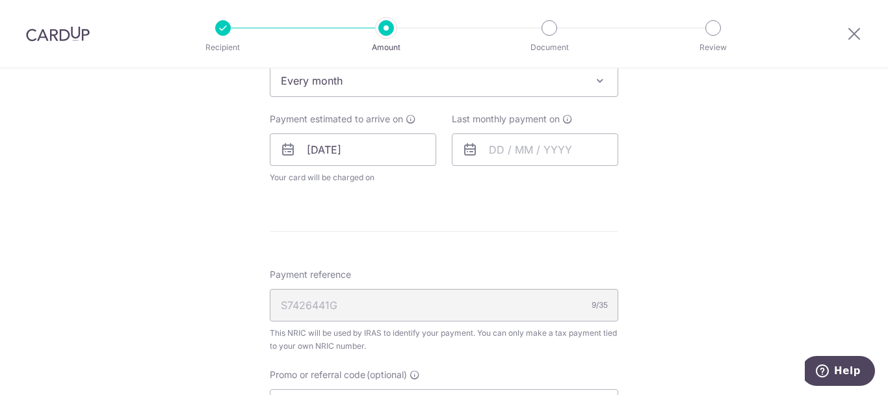
click at [465, 151] on icon at bounding box center [470, 150] width 16 height 16
click at [504, 155] on input "text" at bounding box center [535, 149] width 166 height 33
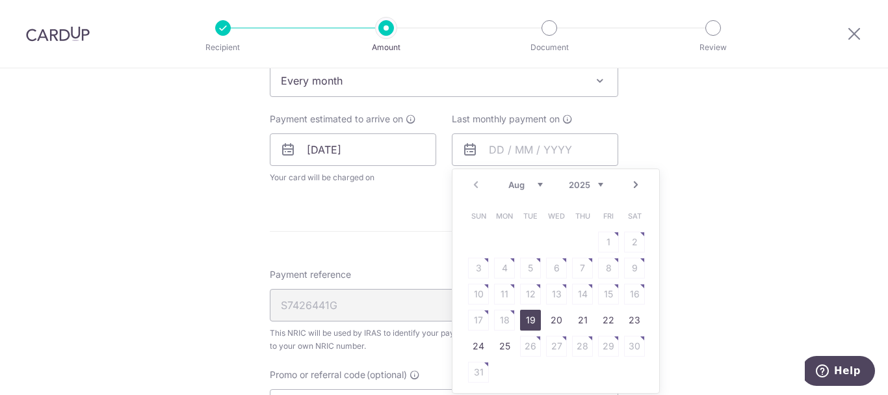
click at [635, 183] on link "Next" at bounding box center [636, 185] width 16 height 16
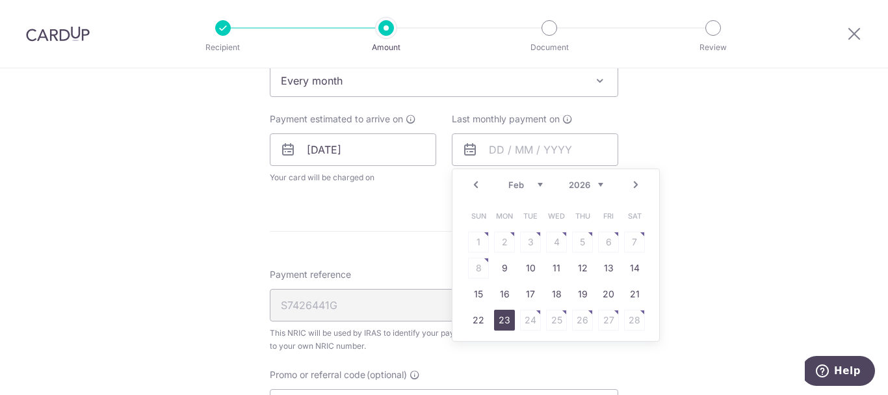
click at [498, 321] on link "23" at bounding box center [504, 320] width 21 height 21
type input "23/02/2026"
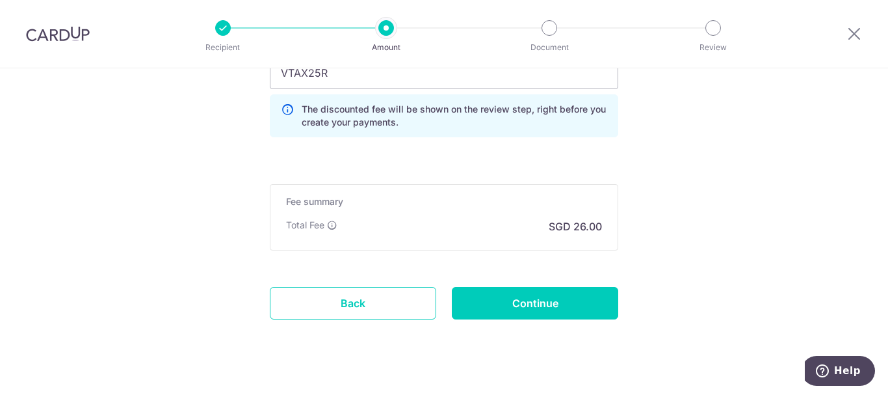
scroll to position [976, 0]
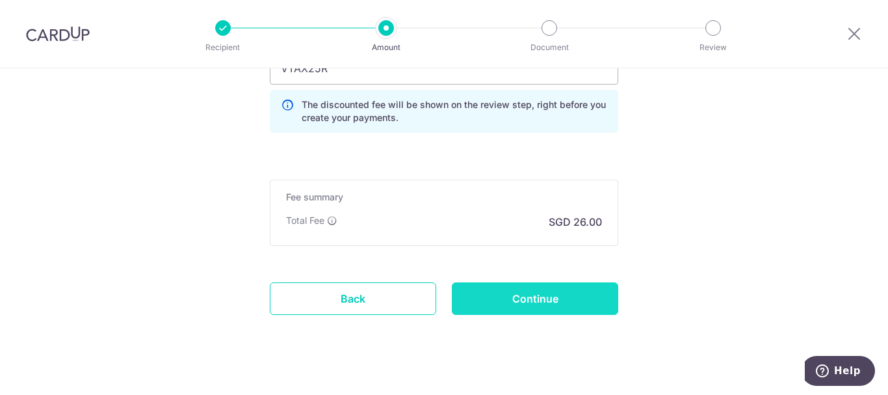
click at [522, 298] on input "Continue" at bounding box center [535, 298] width 166 height 33
type input "Update Schedule"
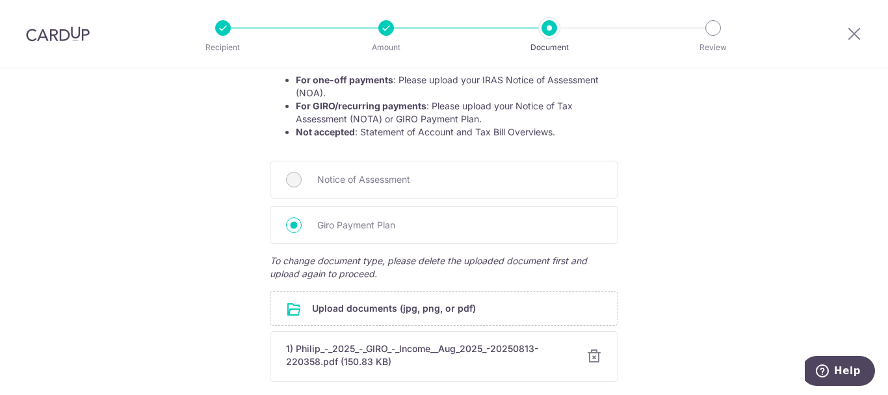
scroll to position [367, 0]
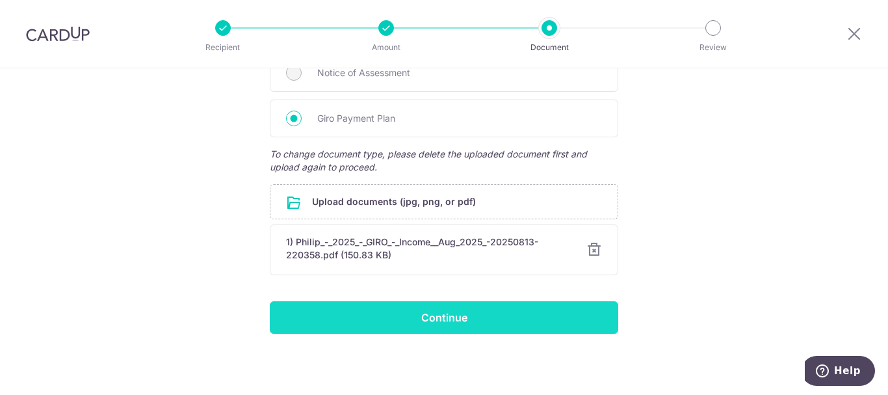
click at [452, 306] on input "Continue" at bounding box center [444, 317] width 349 height 33
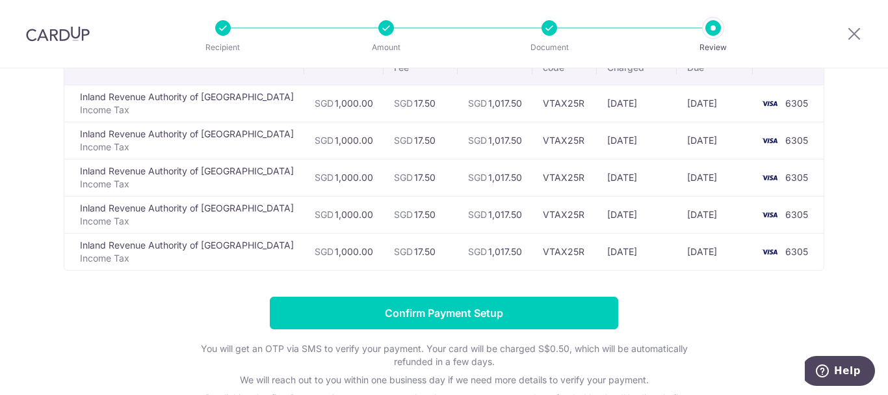
scroll to position [65, 0]
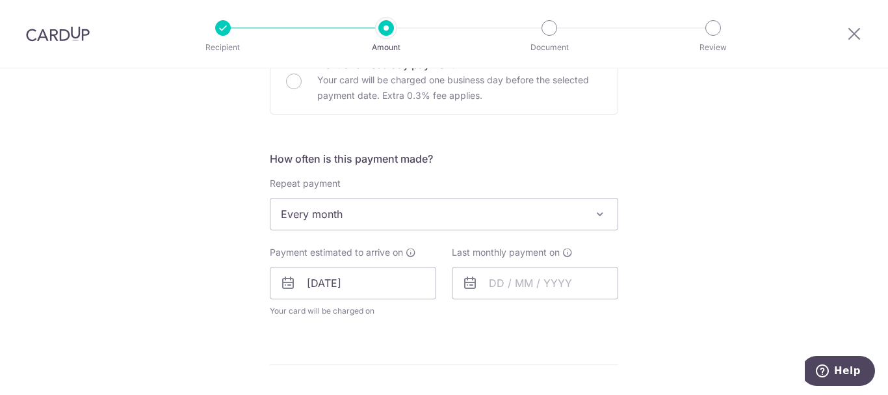
scroll to position [455, 0]
click at [284, 284] on icon at bounding box center [288, 280] width 16 height 16
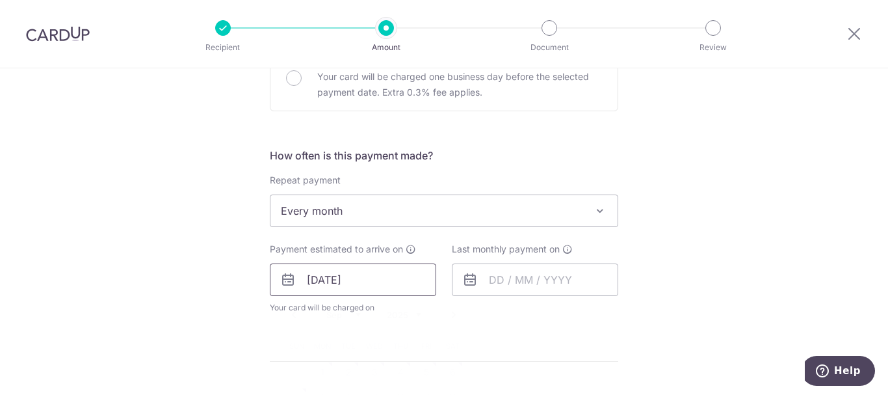
click at [337, 276] on input "[DATE]" at bounding box center [353, 279] width 166 height 33
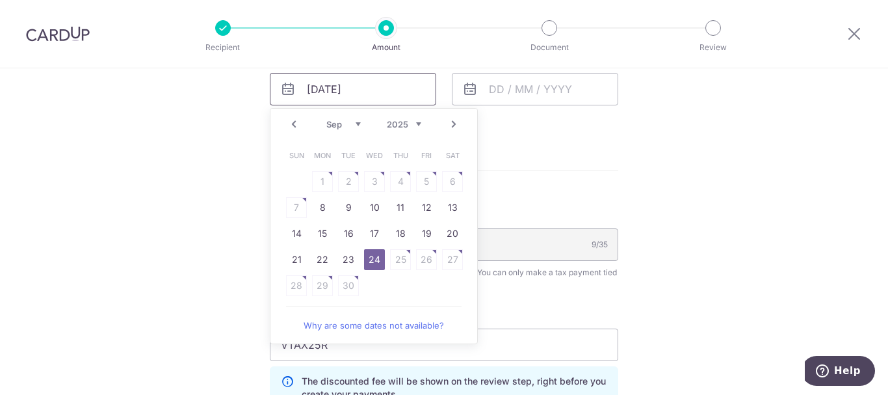
scroll to position [650, 0]
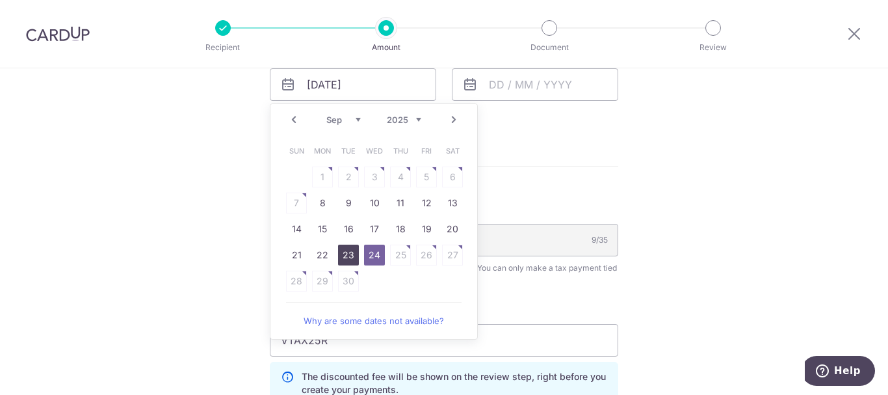
click at [347, 252] on link "23" at bounding box center [348, 255] width 21 height 21
type input "[DATE]"
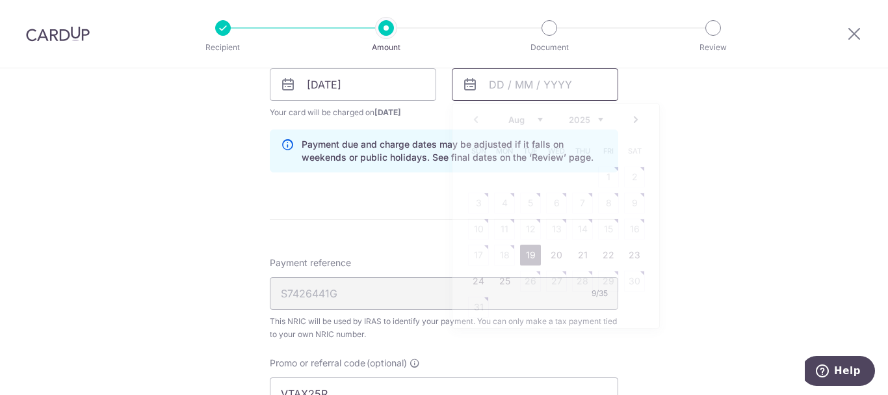
click at [532, 85] on input "text" at bounding box center [535, 84] width 166 height 33
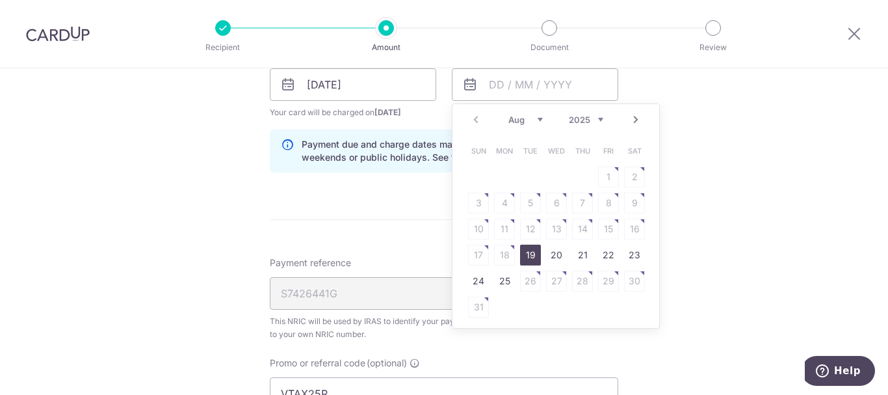
click at [631, 125] on link "Next" at bounding box center [636, 120] width 16 height 16
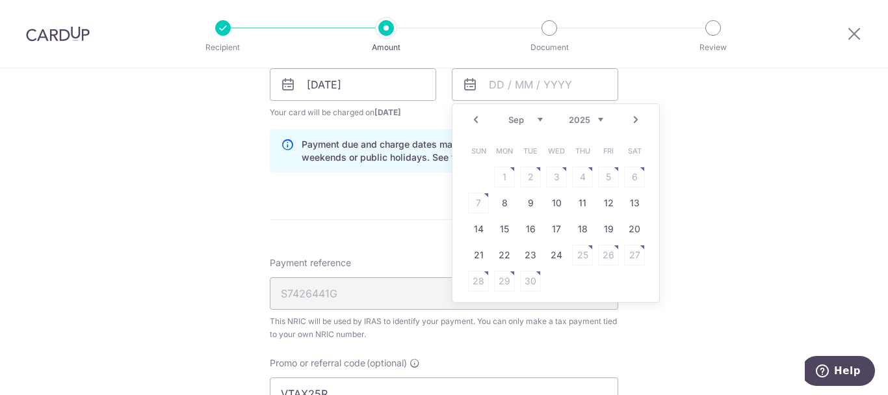
click at [631, 124] on link "Next" at bounding box center [636, 120] width 16 height 16
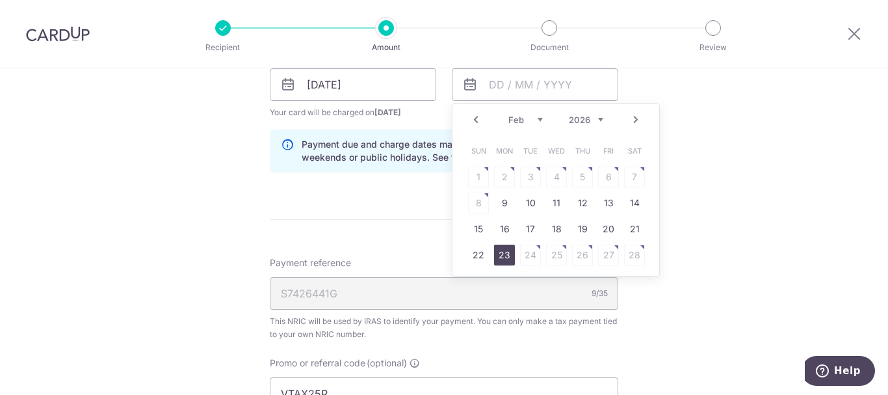
click at [499, 258] on link "23" at bounding box center [504, 255] width 21 height 21
type input "23/02/2026"
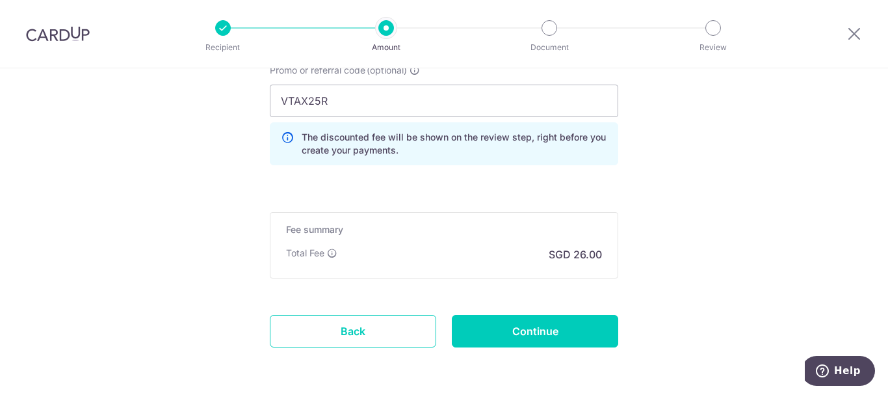
scroll to position [993, 0]
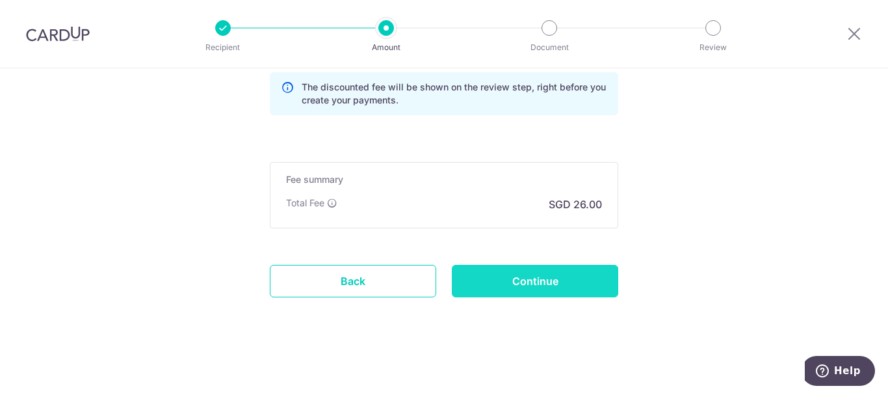
click at [518, 281] on input "Continue" at bounding box center [535, 281] width 166 height 33
type input "Update Schedule"
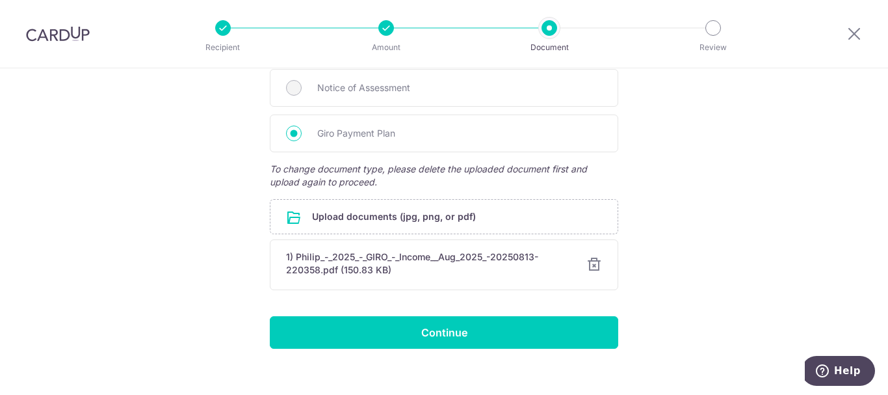
scroll to position [367, 0]
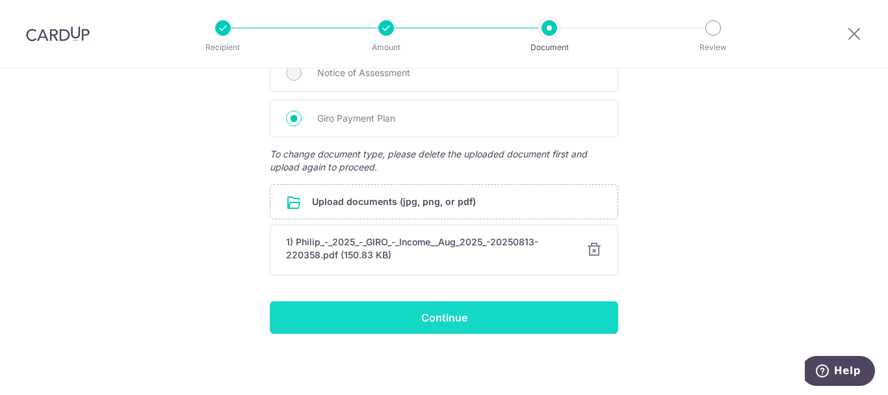
click at [432, 316] on input "Continue" at bounding box center [444, 317] width 349 height 33
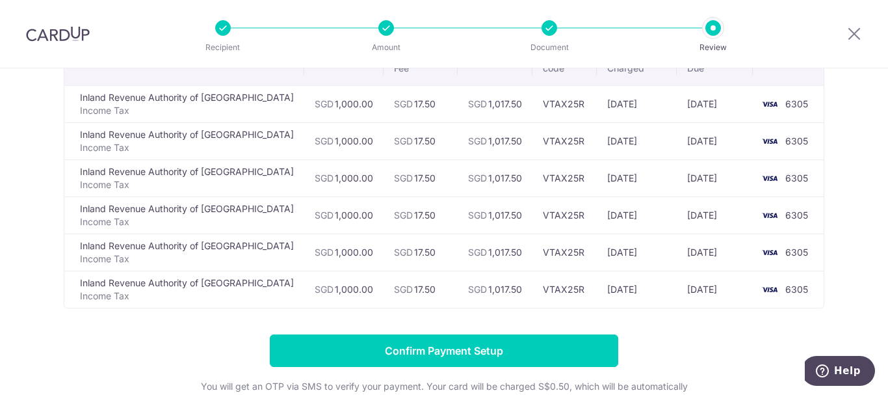
scroll to position [130, 0]
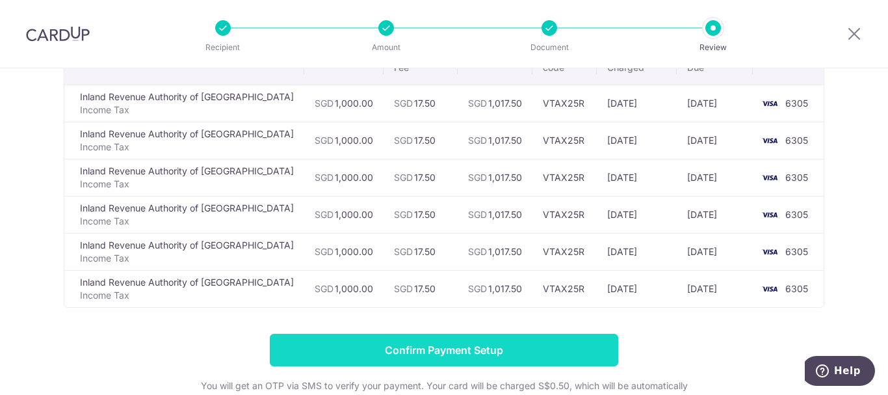
click at [438, 353] on input "Confirm Payment Setup" at bounding box center [444, 350] width 349 height 33
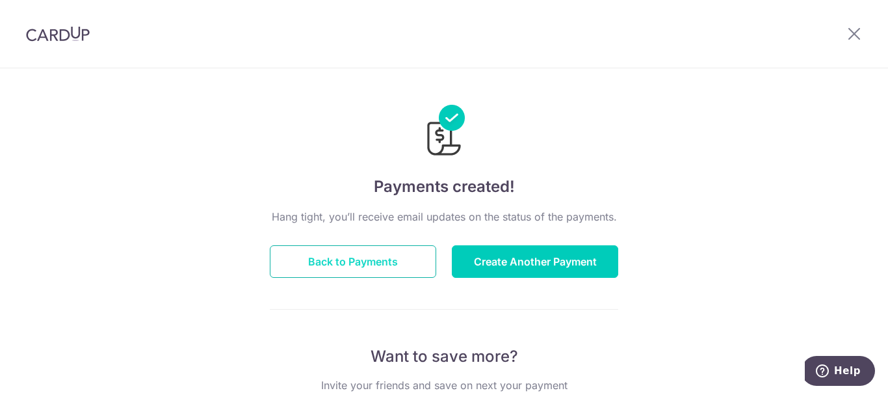
click at [385, 266] on button "Back to Payments" at bounding box center [353, 261] width 166 height 33
